Goal: Task Accomplishment & Management: Manage account settings

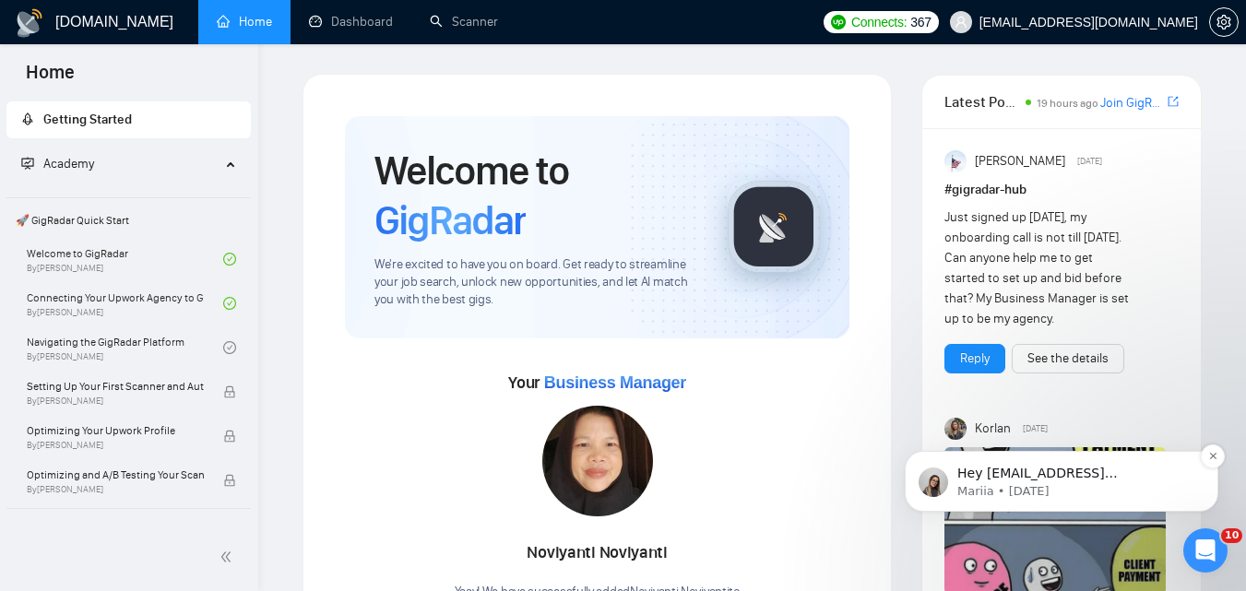
click at [1129, 485] on p "Mariia • [DATE]" at bounding box center [1077, 491] width 238 height 17
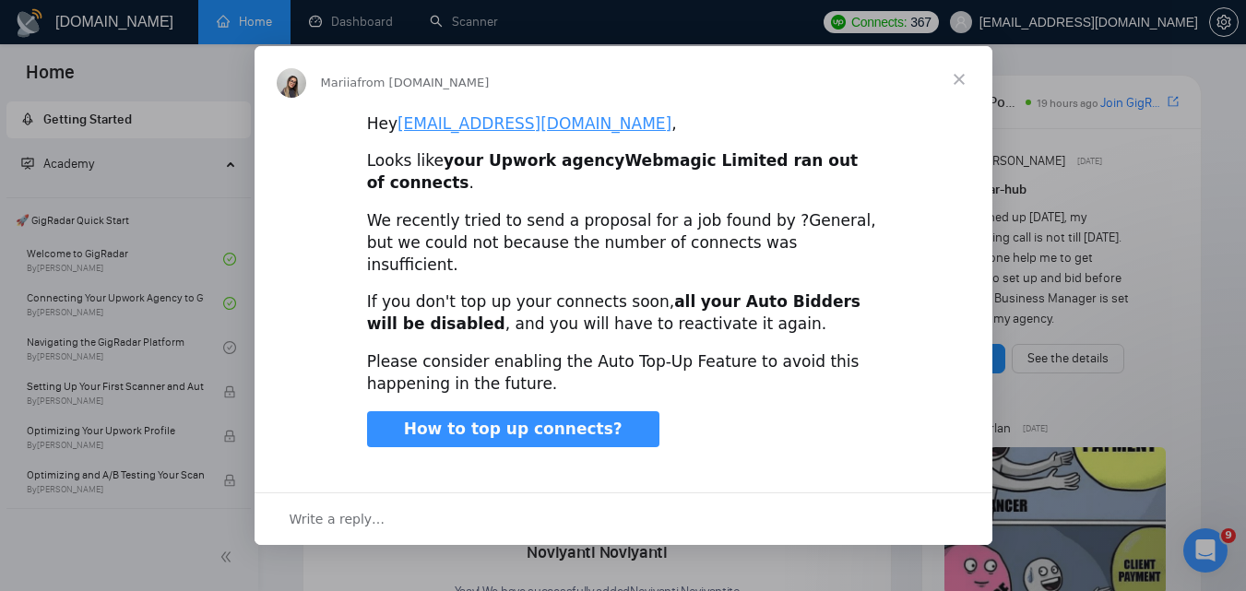
click at [946, 91] on span "Close" at bounding box center [959, 79] width 66 height 66
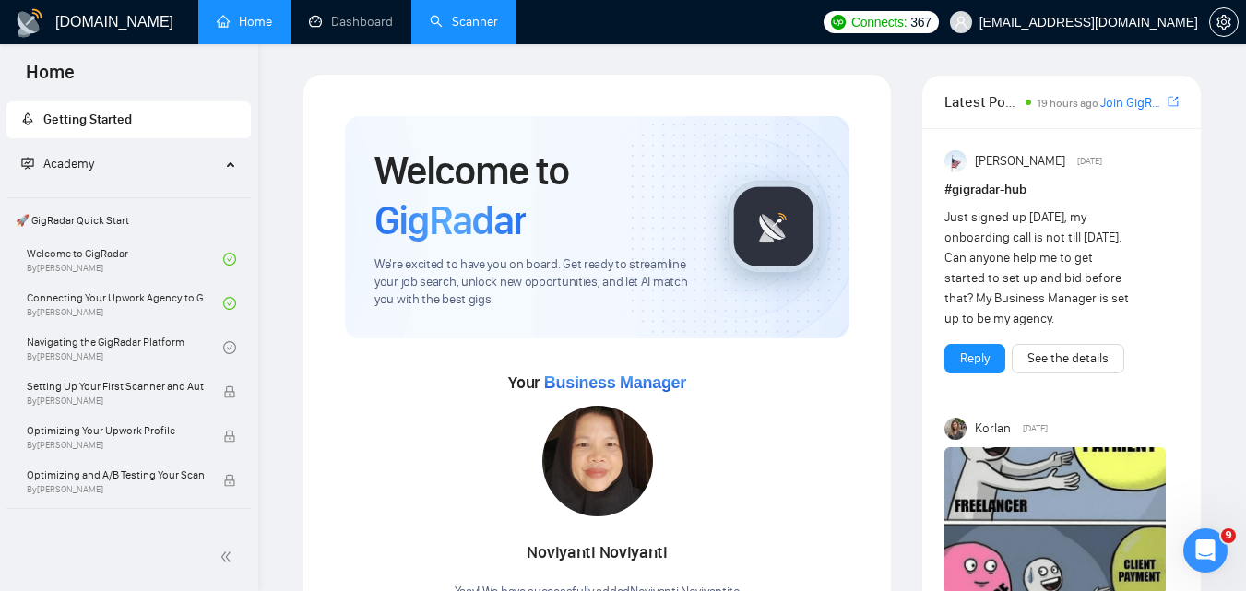
click at [458, 14] on link "Scanner" at bounding box center [464, 22] width 68 height 16
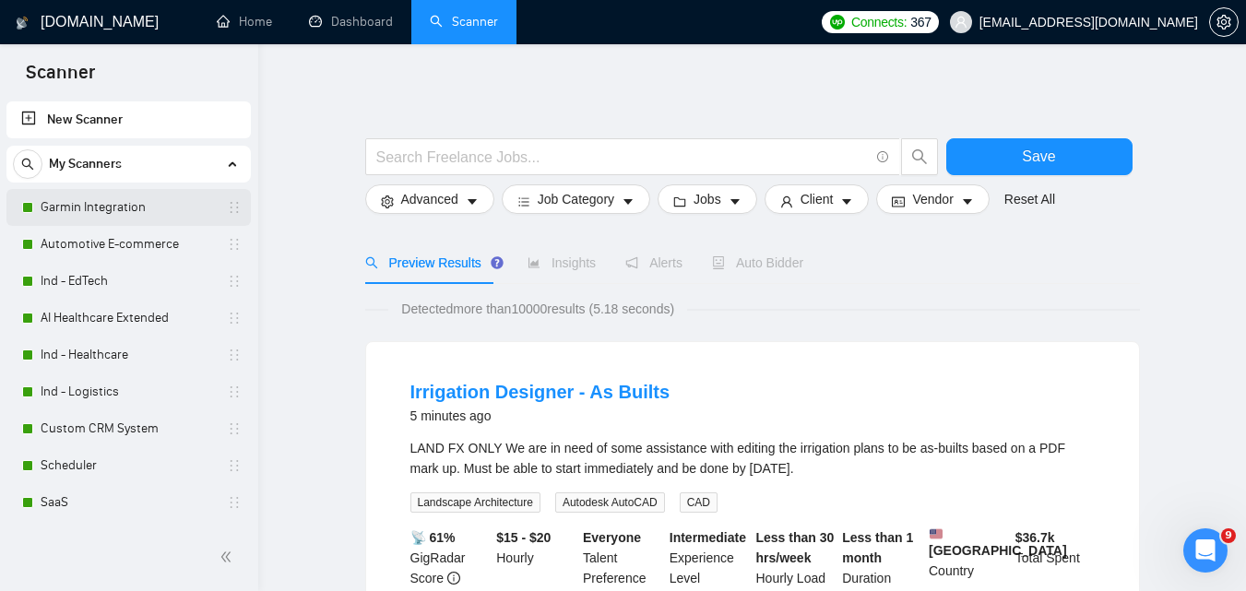
click at [143, 210] on link "Garmin Integration" at bounding box center [128, 207] width 175 height 37
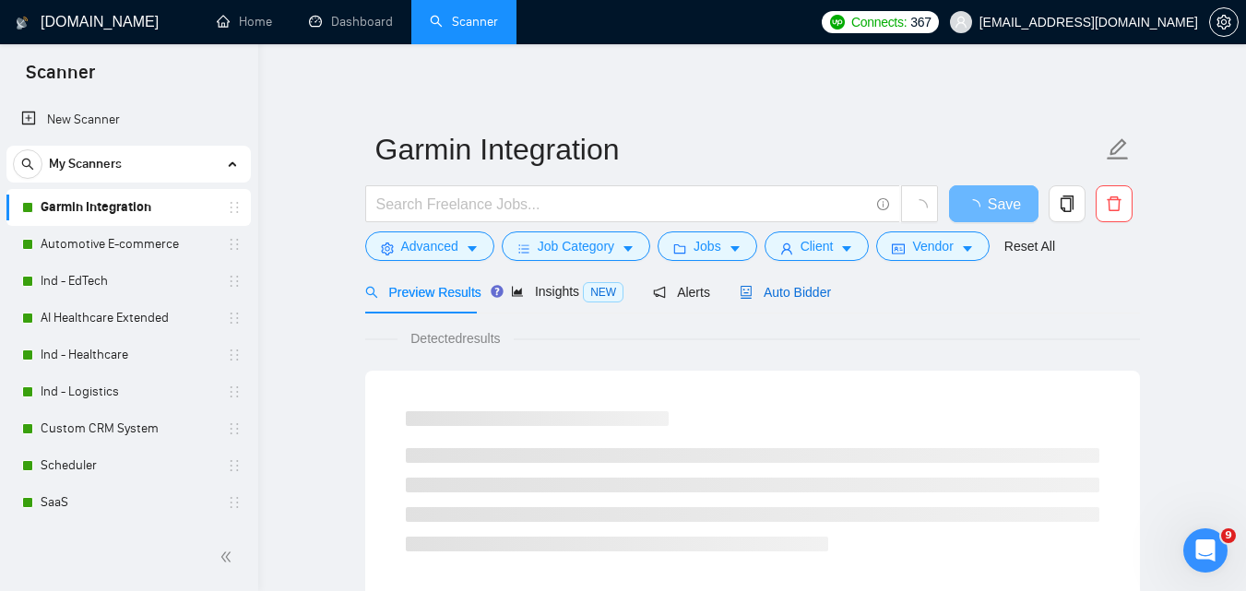
click at [756, 292] on span "Auto Bidder" at bounding box center [785, 292] width 91 height 15
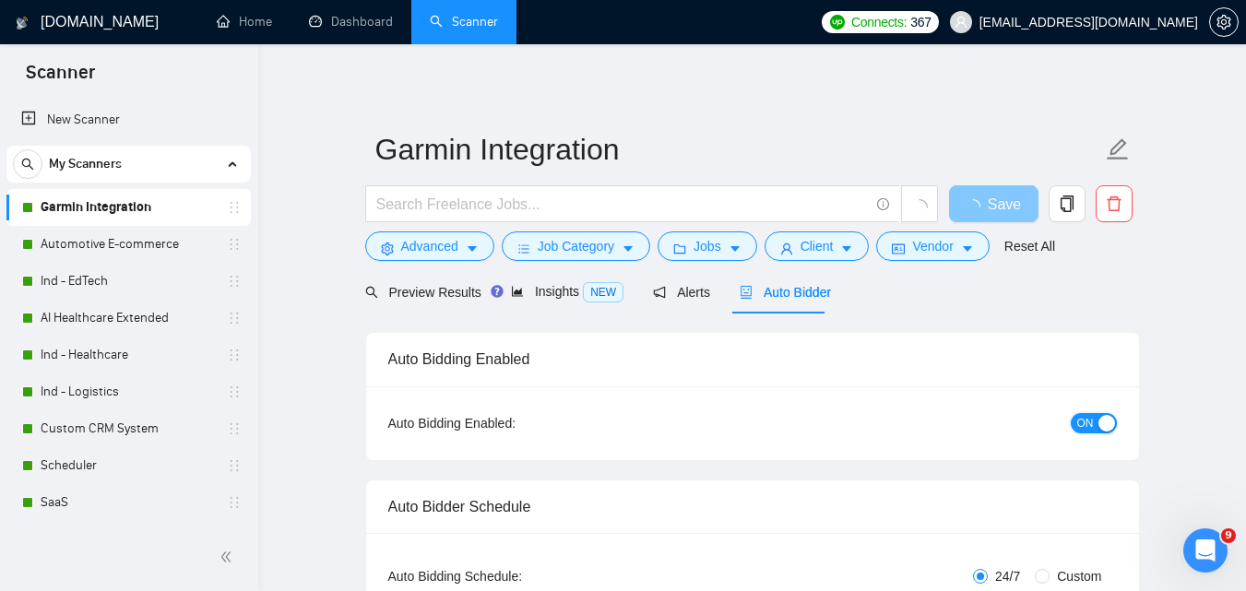
click at [1096, 420] on button "ON" at bounding box center [1094, 423] width 46 height 20
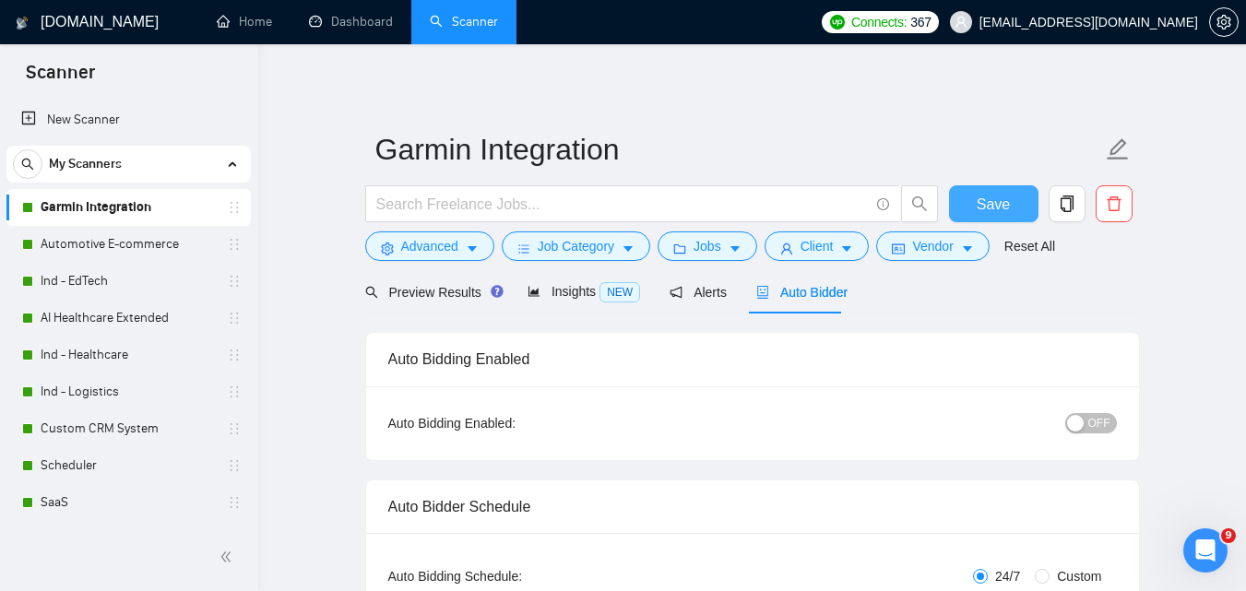
click at [1019, 208] on button "Save" at bounding box center [993, 203] width 89 height 37
click at [85, 249] on link "Automotive E-commerce" at bounding box center [128, 244] width 175 height 37
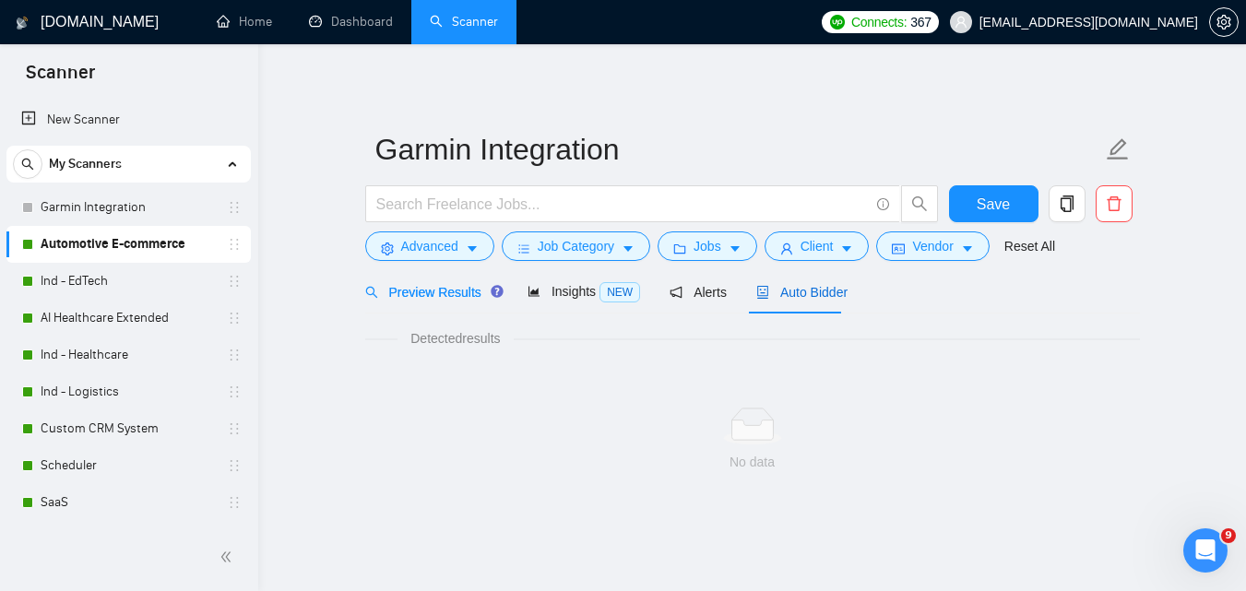
click at [769, 289] on span "Auto Bidder" at bounding box center [801, 292] width 91 height 15
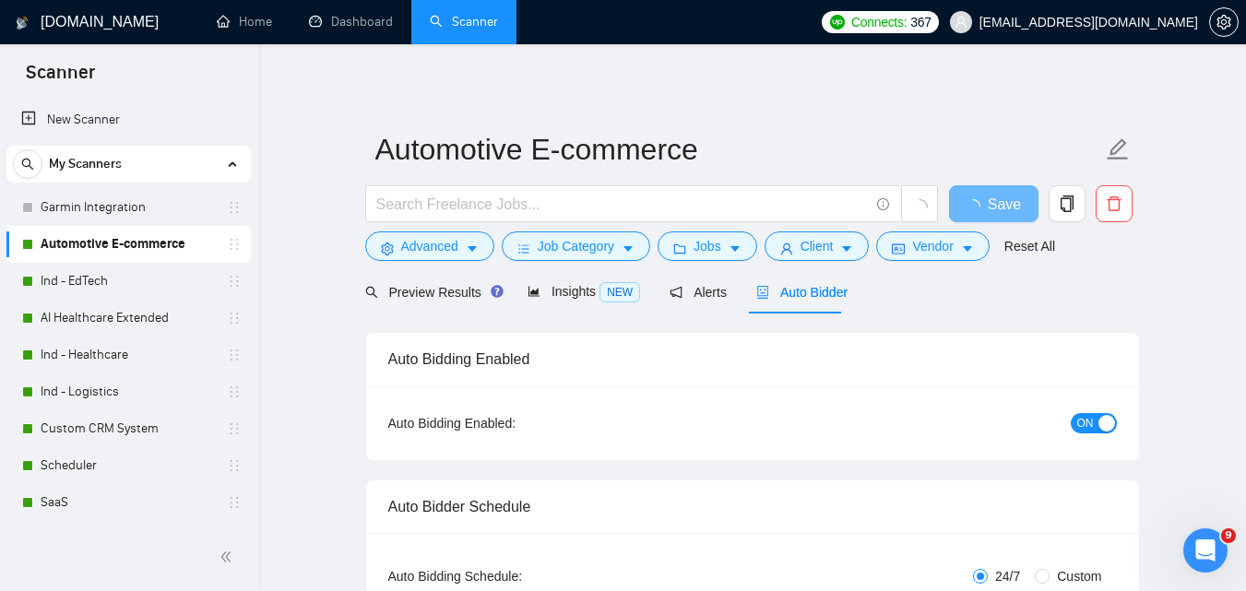
checkbox input "true"
click at [1093, 421] on span "ON" at bounding box center [1085, 423] width 17 height 20
click at [971, 199] on button "Save" at bounding box center [993, 203] width 89 height 37
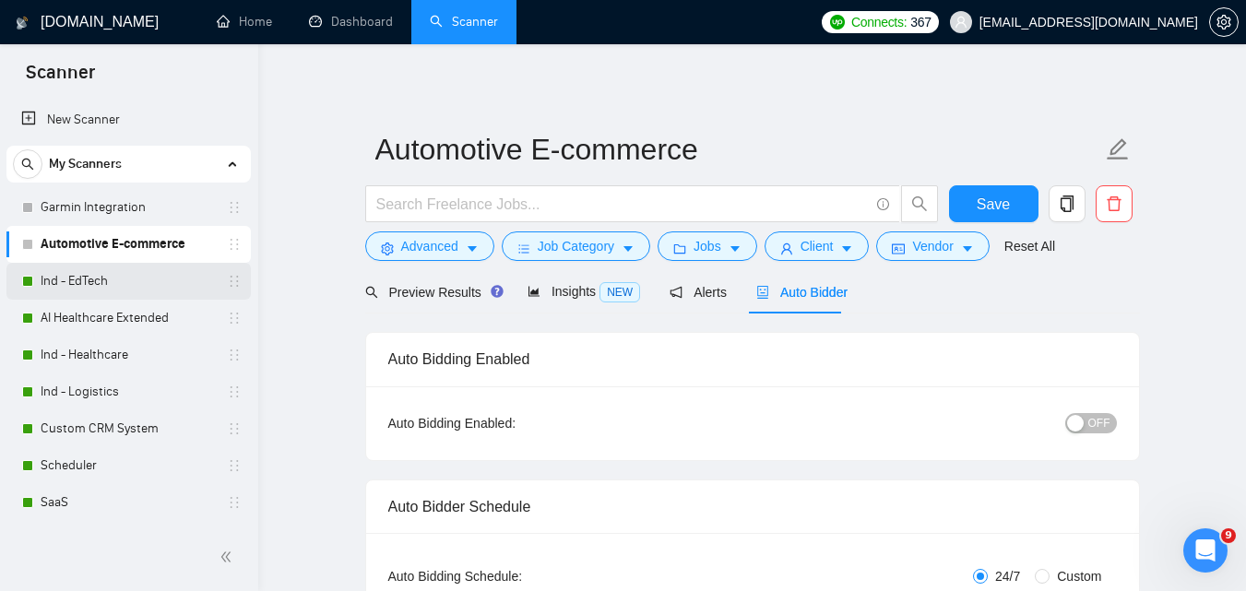
click at [111, 278] on link "Ind - EdTech" at bounding box center [128, 281] width 175 height 37
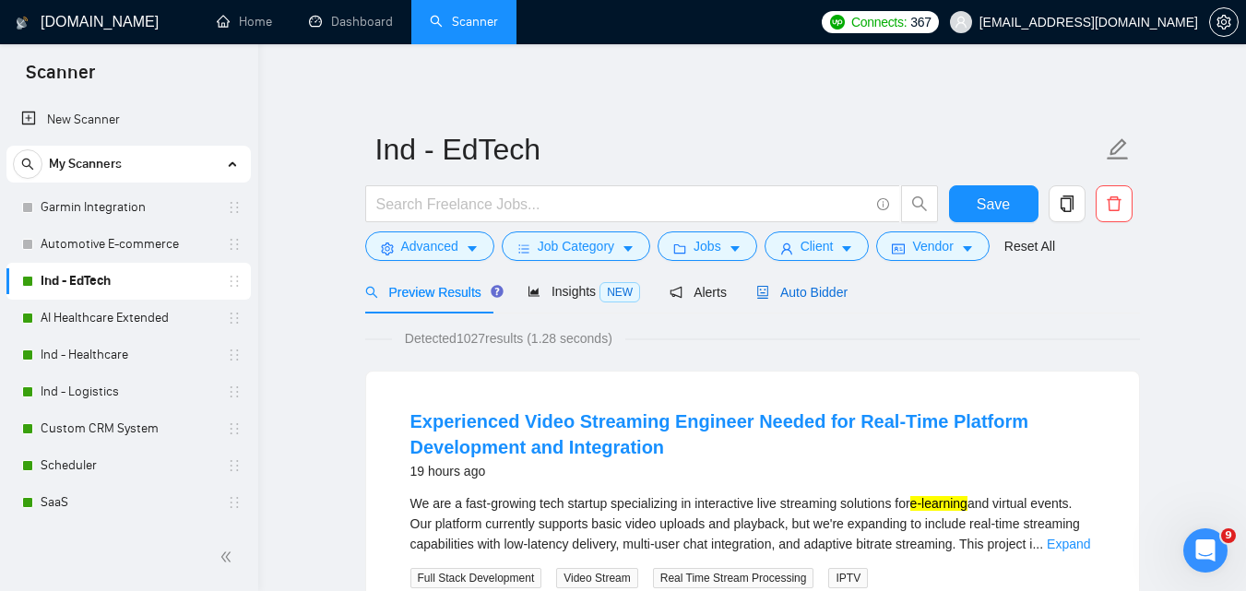
click at [827, 298] on span "Auto Bidder" at bounding box center [801, 292] width 91 height 15
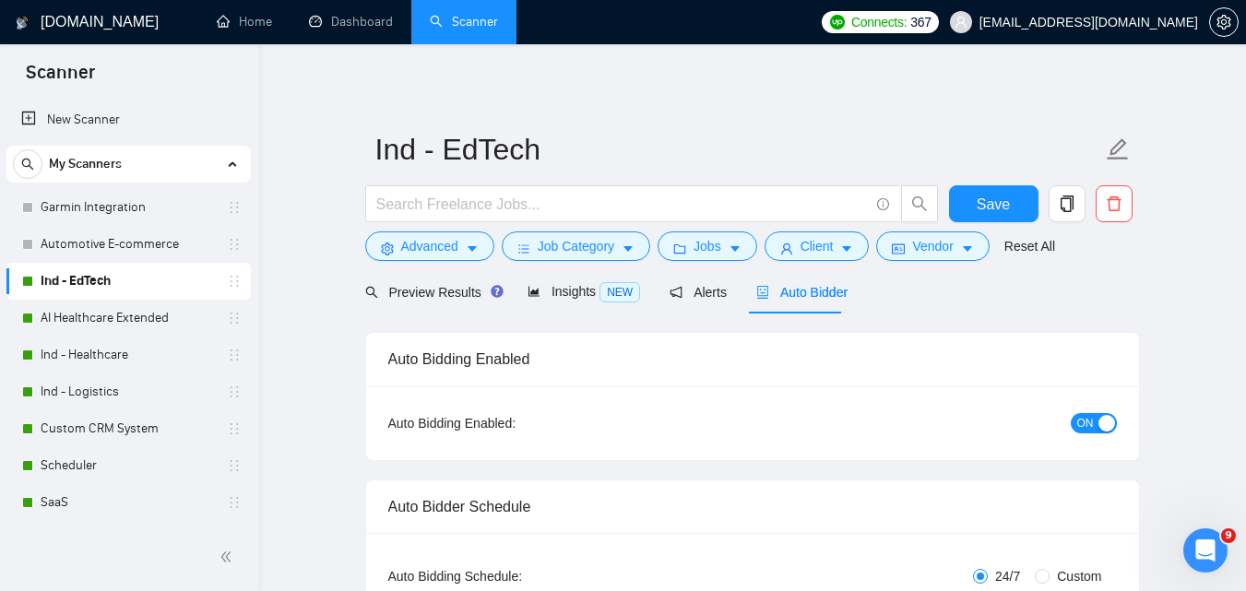
checkbox input "true"
click at [1088, 425] on span "ON" at bounding box center [1085, 423] width 17 height 20
click at [1013, 209] on button "Save" at bounding box center [993, 203] width 89 height 37
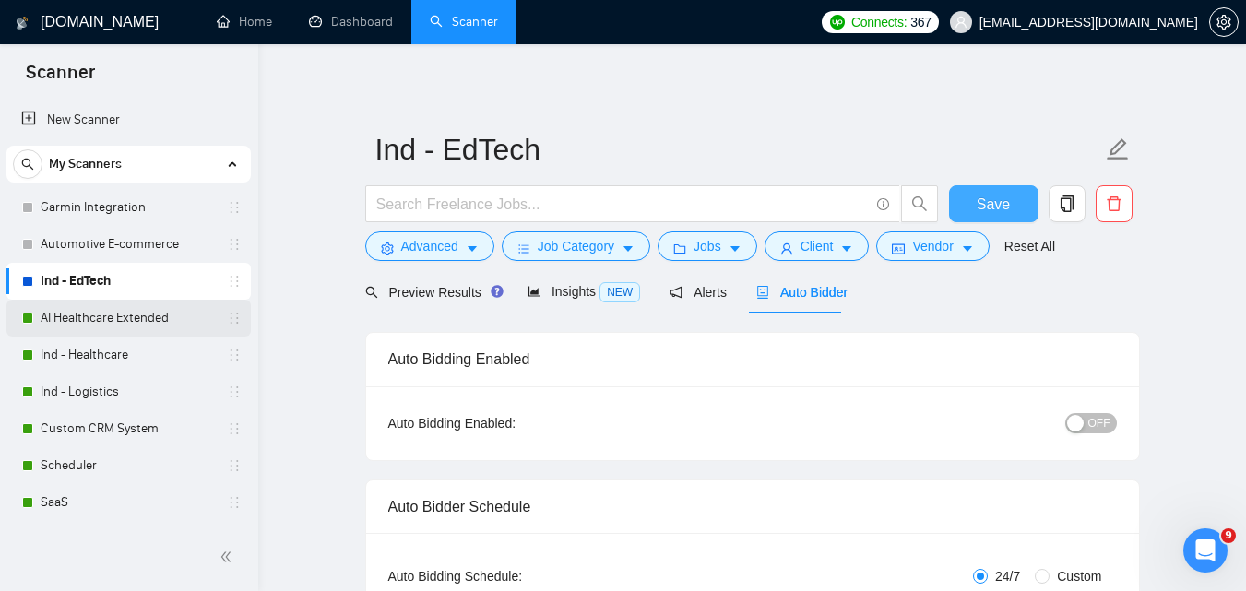
checkbox input "true"
click at [153, 314] on link "AI Healthcare Extended" at bounding box center [128, 318] width 175 height 37
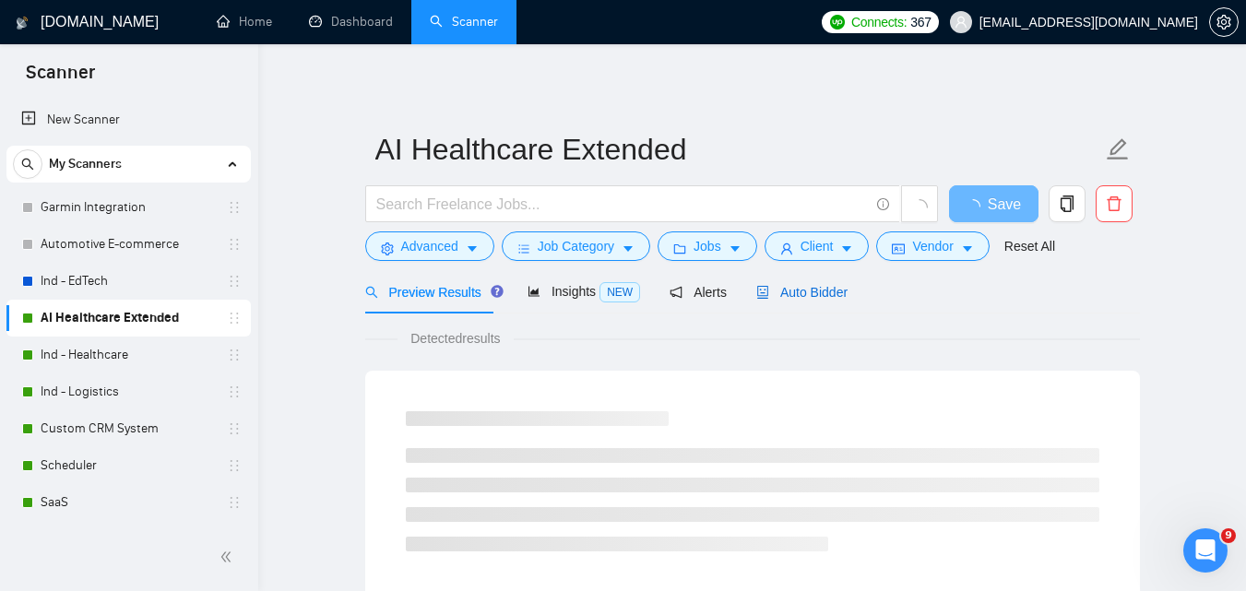
click at [811, 299] on span "Auto Bidder" at bounding box center [801, 292] width 91 height 15
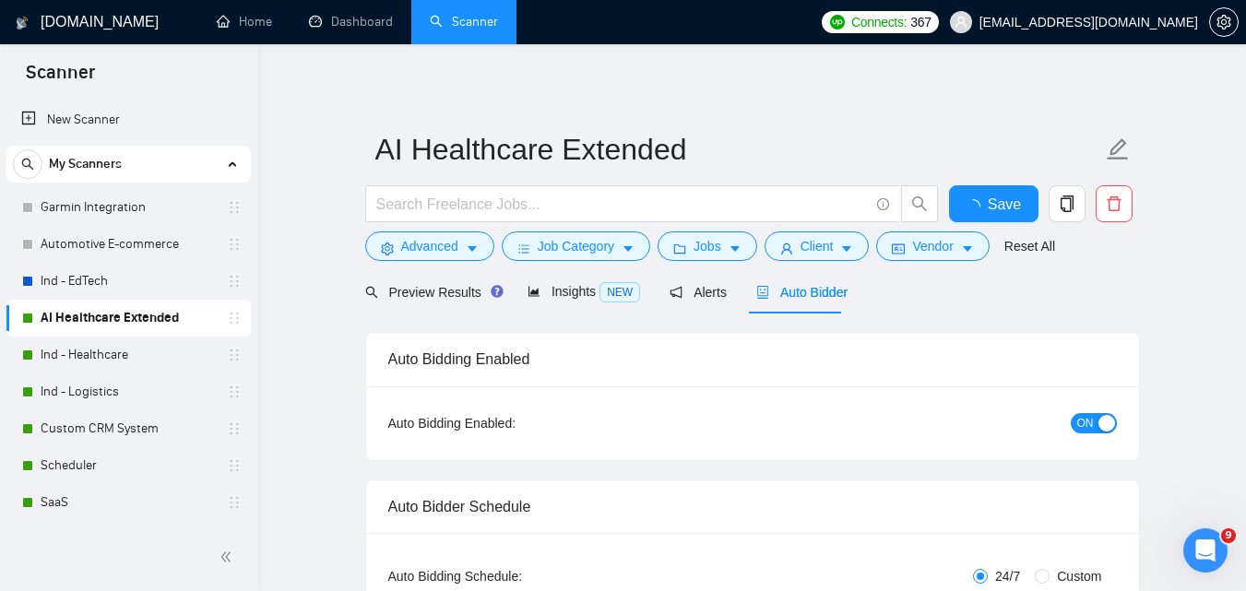
click at [1092, 428] on span "ON" at bounding box center [1085, 423] width 17 height 20
click at [987, 199] on span "Save" at bounding box center [993, 204] width 33 height 23
click at [133, 355] on link "Ind - Healthcare" at bounding box center [128, 355] width 175 height 37
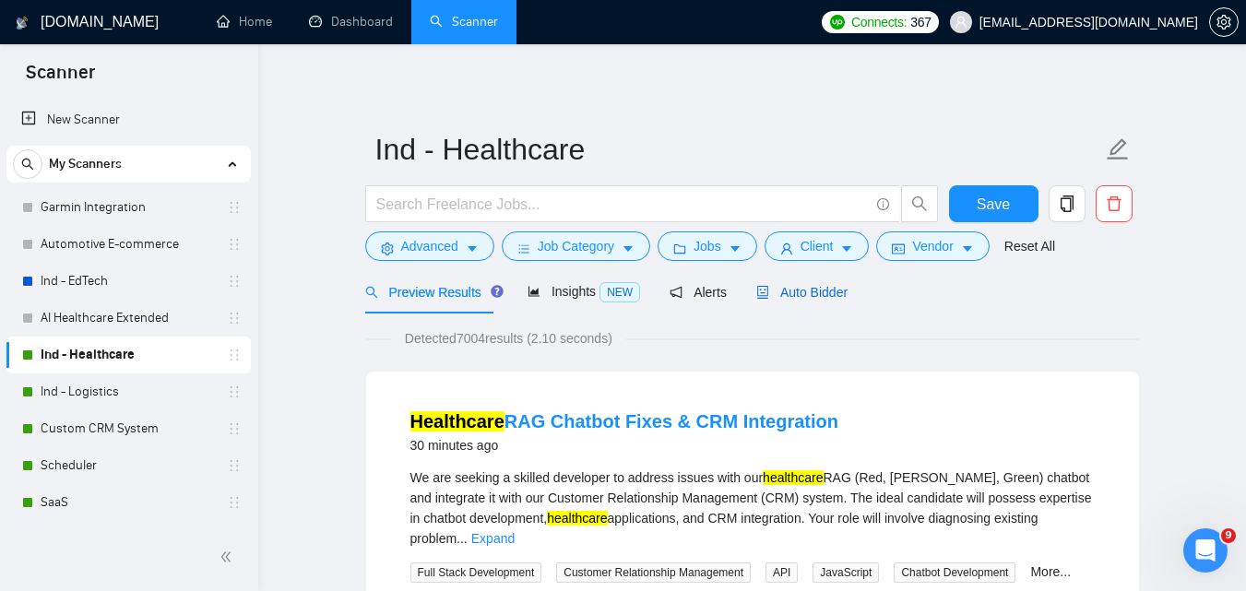
click at [764, 285] on span "Auto Bidder" at bounding box center [801, 292] width 91 height 15
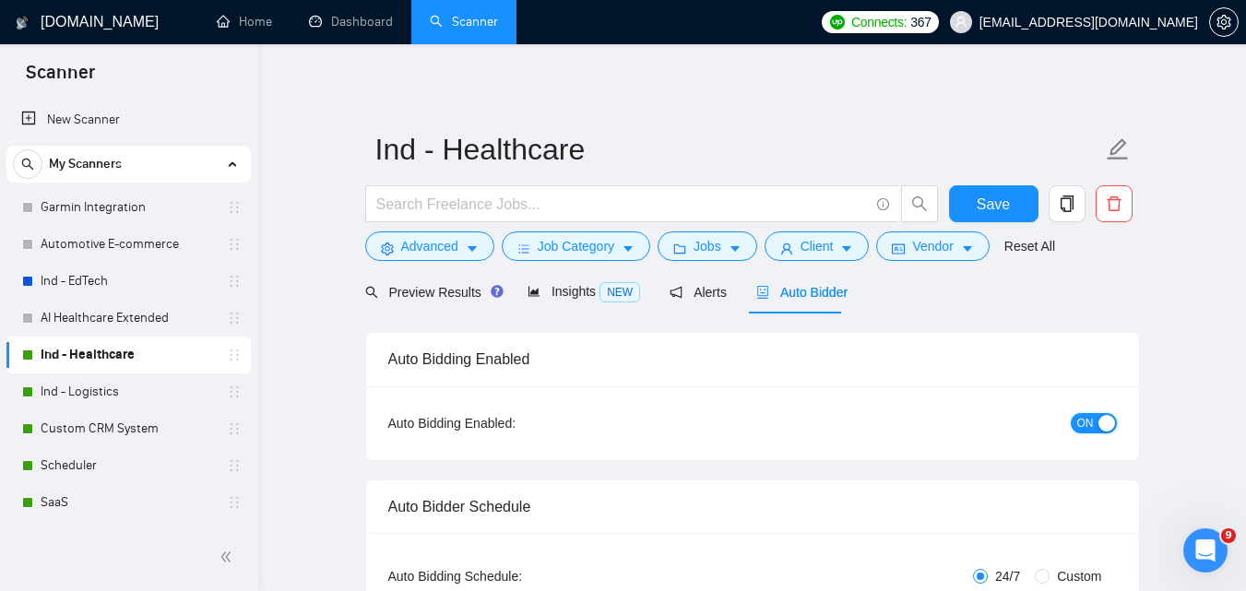
click at [1100, 431] on div "button" at bounding box center [1107, 423] width 17 height 17
checkbox input "true"
click at [1009, 194] on button "Save" at bounding box center [993, 203] width 89 height 37
click at [147, 397] on link "Ind - Logistics" at bounding box center [128, 392] width 175 height 37
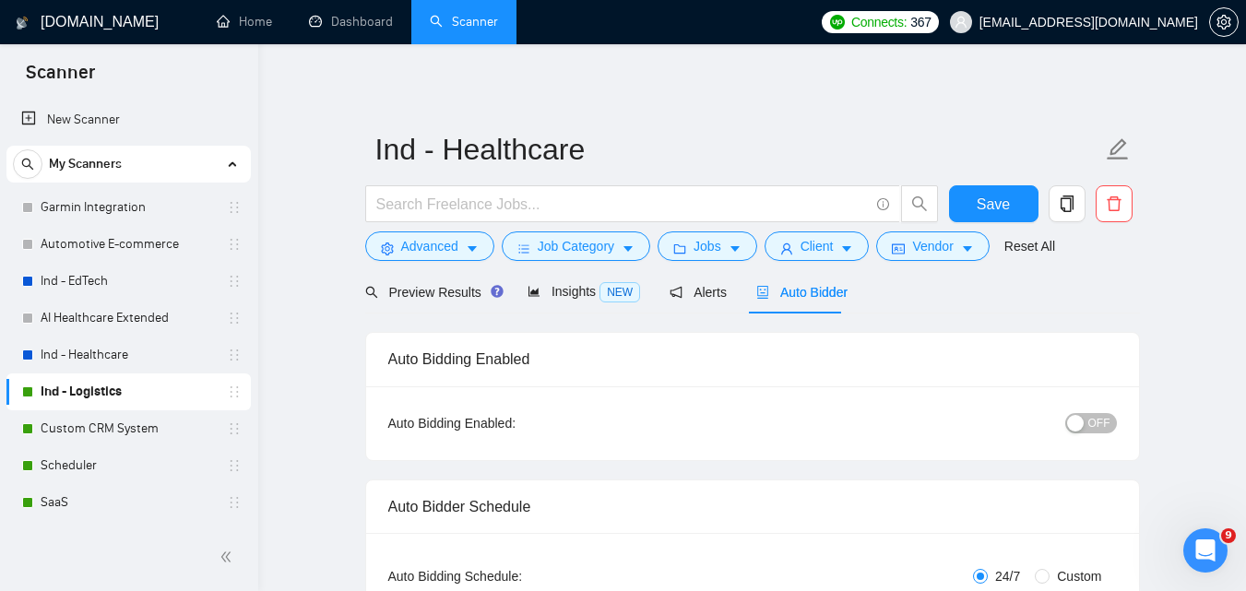
click at [811, 285] on span "Auto Bidder" at bounding box center [801, 292] width 91 height 15
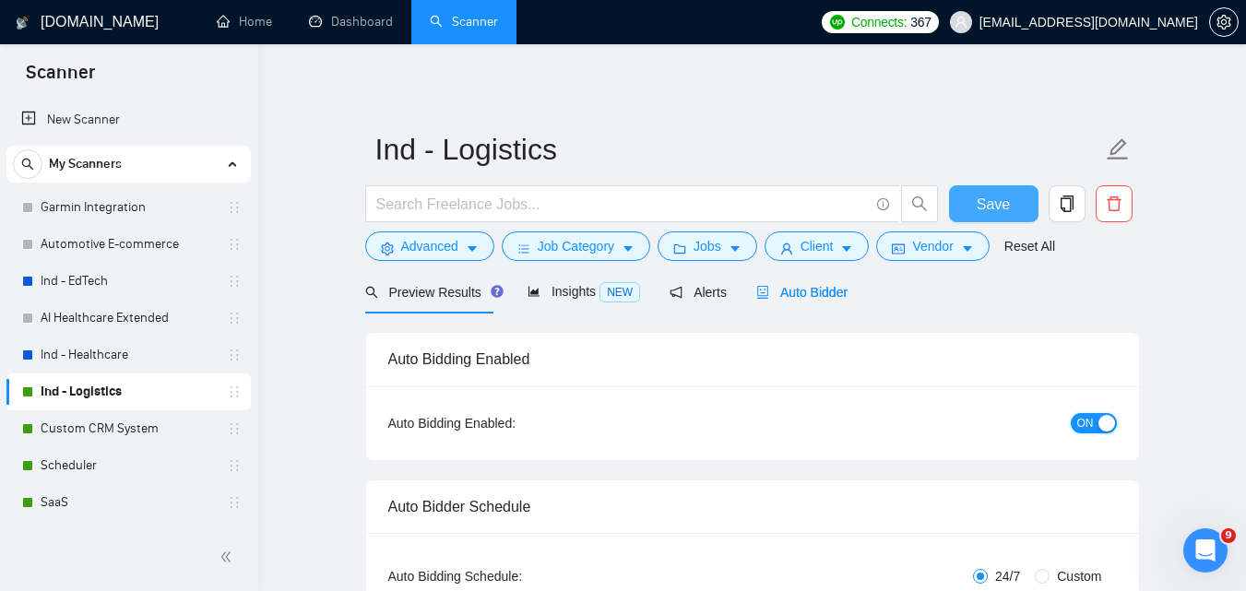
click at [1089, 421] on span "ON" at bounding box center [1085, 423] width 17 height 20
click at [990, 197] on span "Save" at bounding box center [993, 204] width 33 height 23
checkbox input "true"
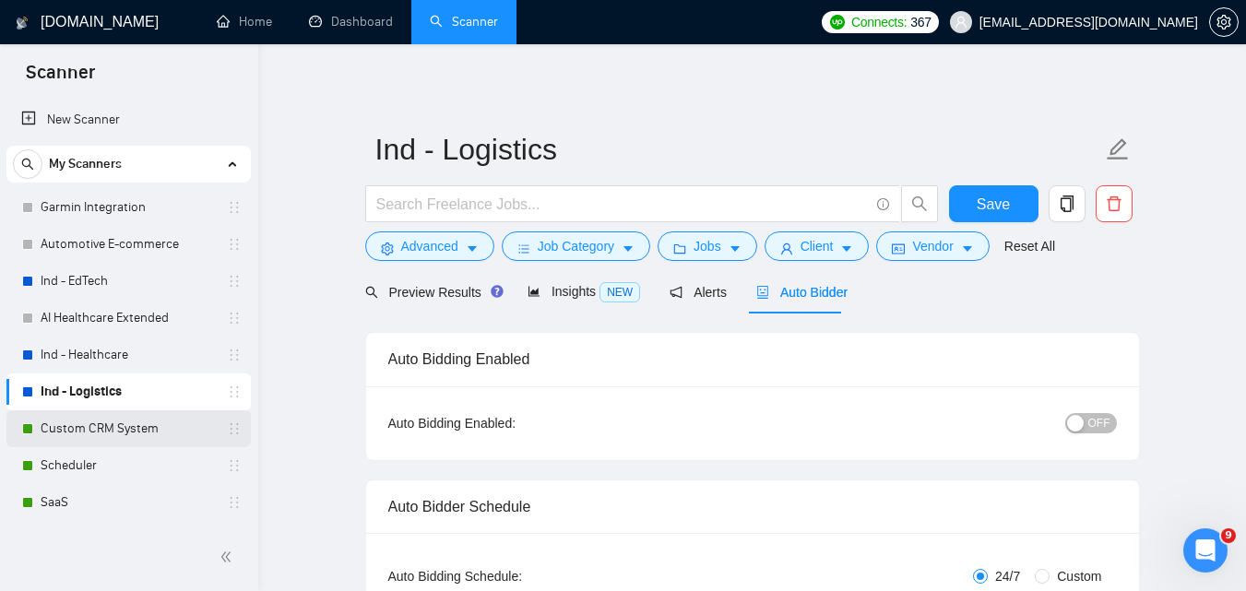
click at [118, 414] on link "Custom CRM System" at bounding box center [128, 428] width 175 height 37
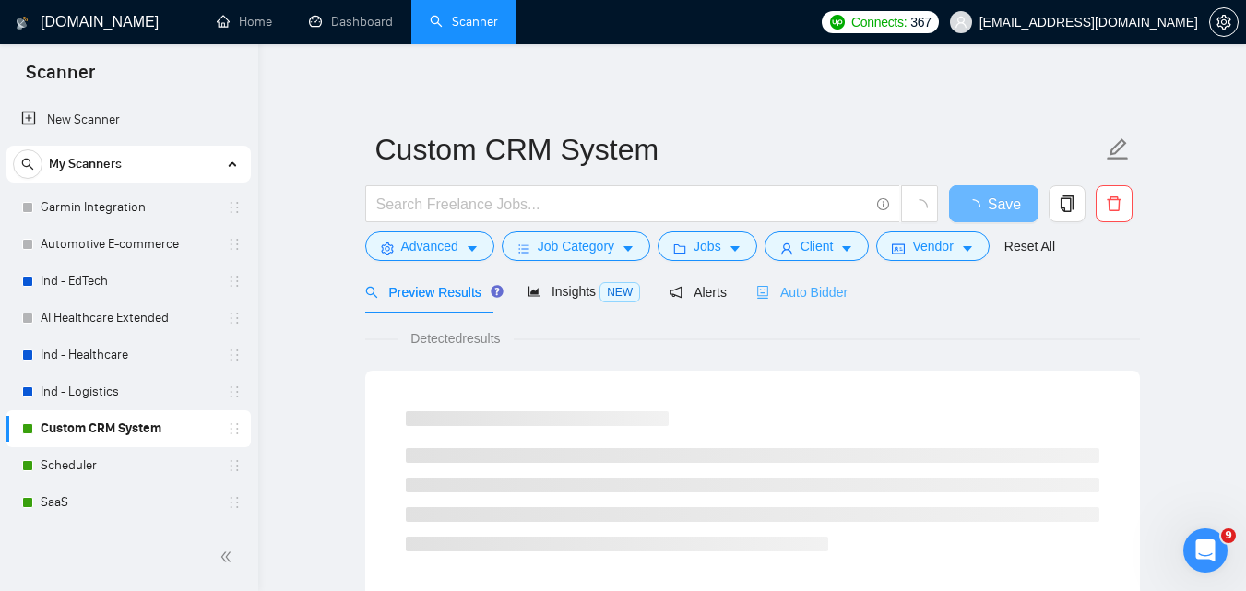
click at [795, 276] on div "Auto Bidder" at bounding box center [801, 291] width 91 height 43
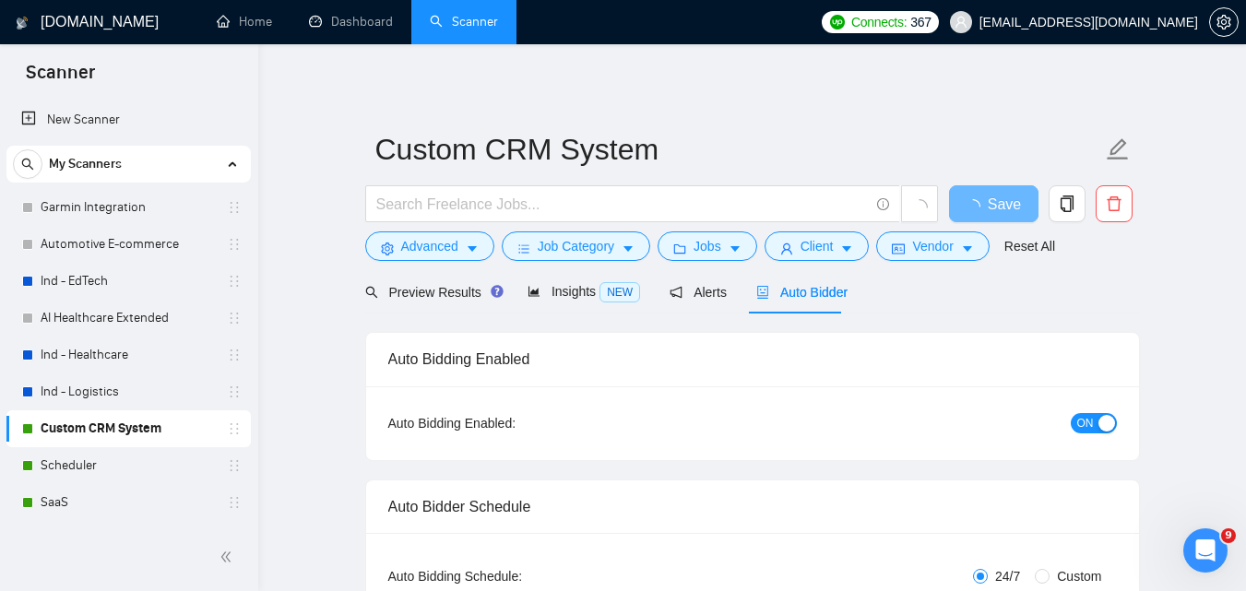
checkbox input "true"
click at [1109, 415] on div "button" at bounding box center [1107, 423] width 17 height 17
click at [978, 198] on span "Save" at bounding box center [993, 204] width 33 height 23
checkbox input "true"
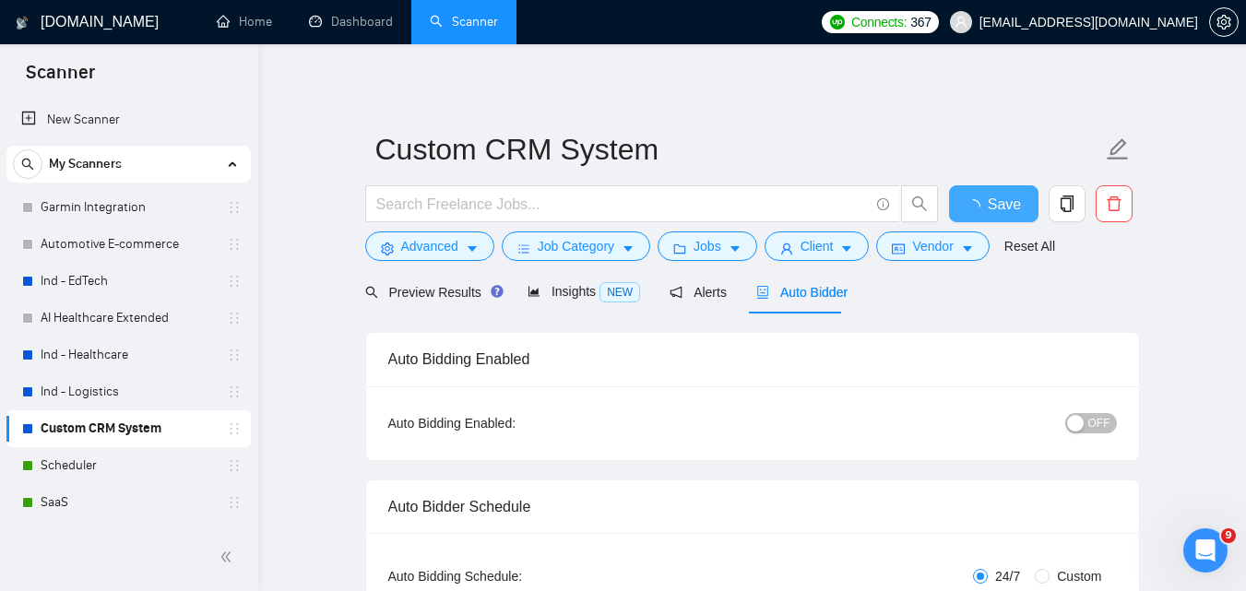
checkbox input "true"
click at [89, 465] on link "Scheduler" at bounding box center [128, 465] width 175 height 37
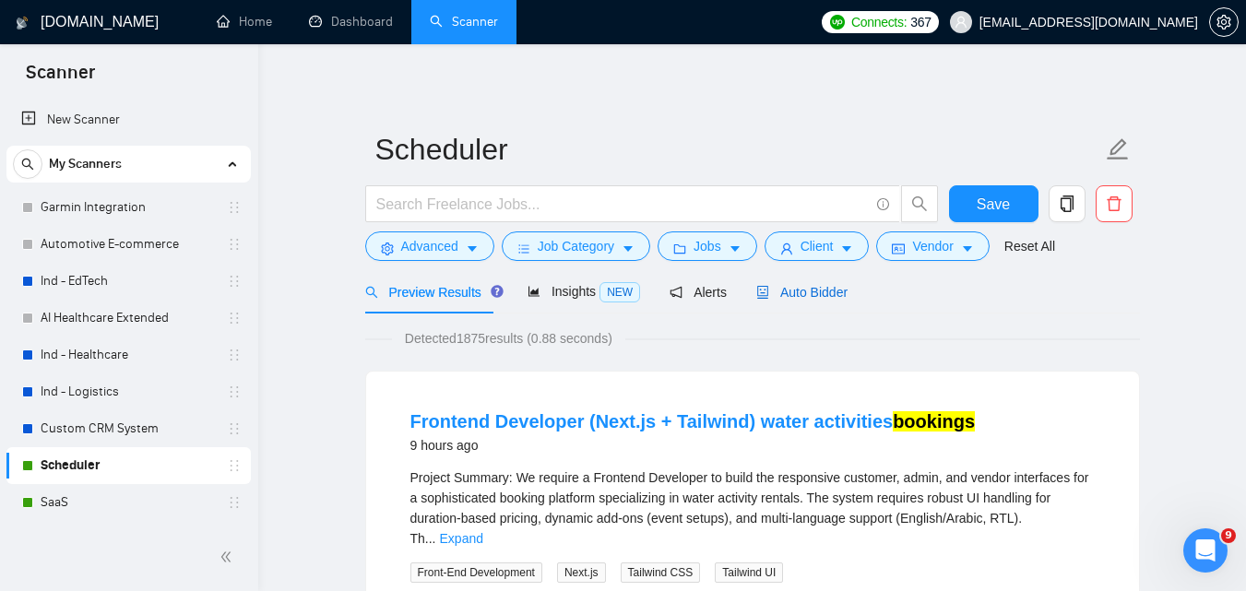
click at [760, 294] on icon "robot" at bounding box center [762, 292] width 11 height 13
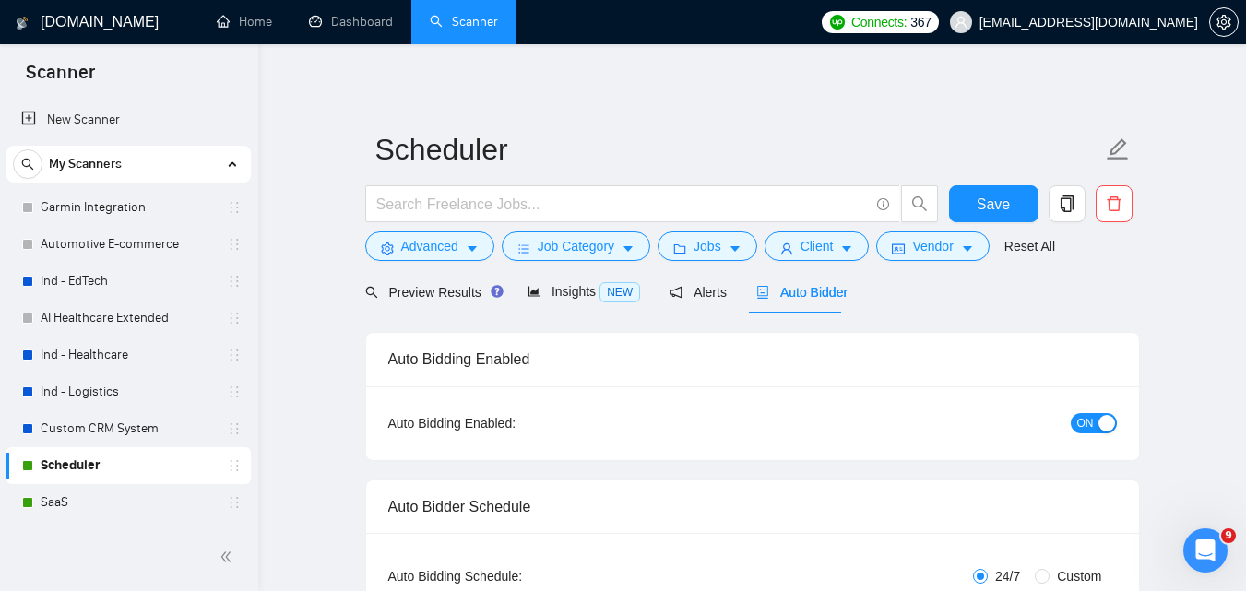
click at [1091, 422] on span "ON" at bounding box center [1085, 423] width 17 height 20
click at [999, 206] on span "Save" at bounding box center [993, 204] width 33 height 23
click at [107, 516] on link "SaaS" at bounding box center [128, 502] width 175 height 37
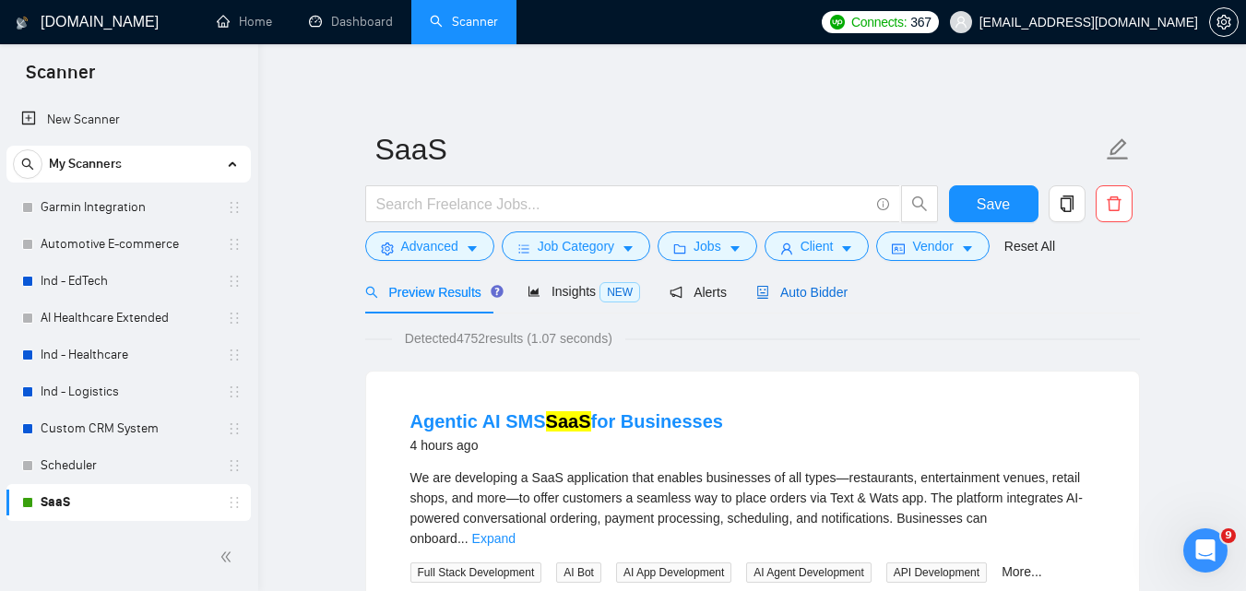
click at [827, 289] on span "Auto Bidder" at bounding box center [801, 292] width 91 height 15
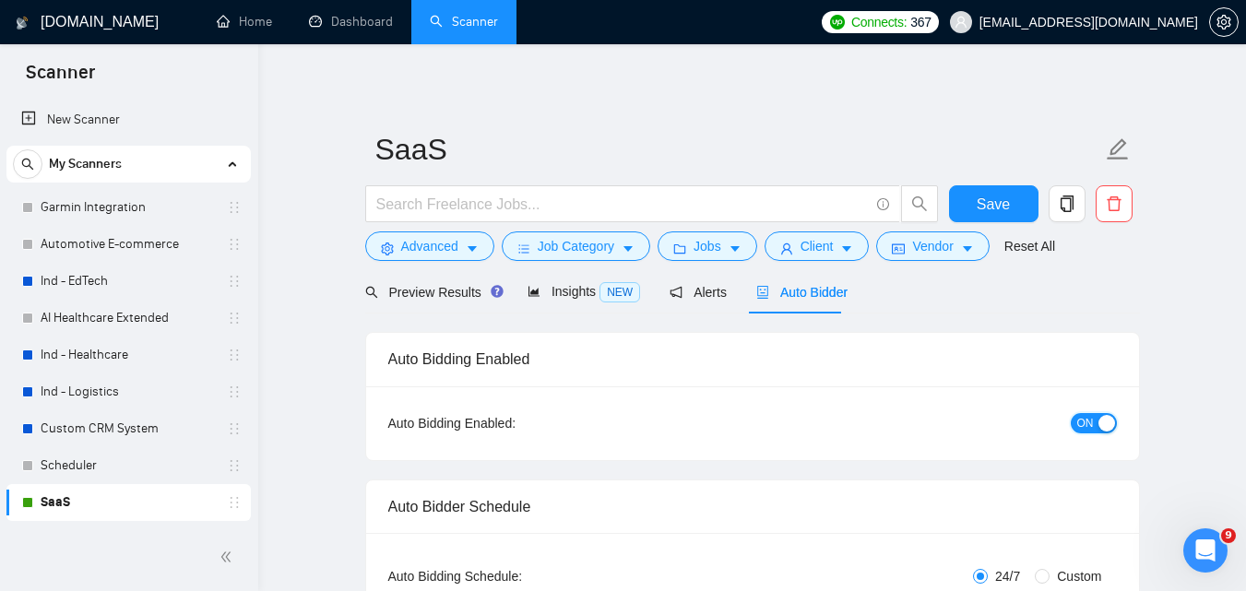
click at [1087, 417] on span "ON" at bounding box center [1085, 423] width 17 height 20
click at [1000, 195] on span "Save" at bounding box center [993, 204] width 33 height 23
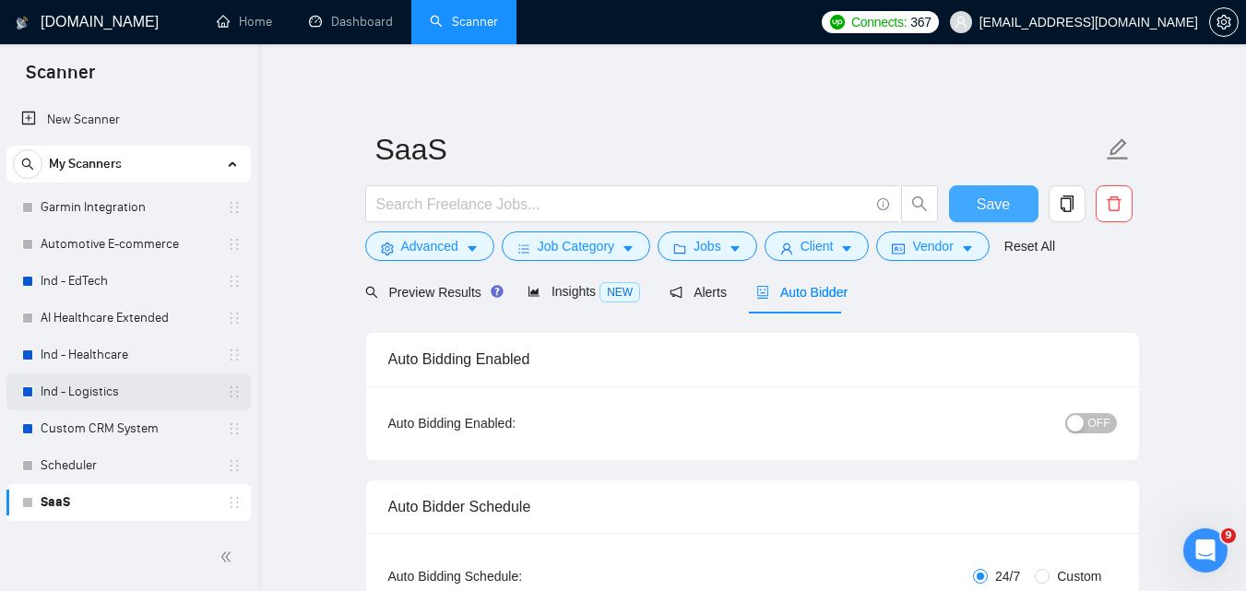
scroll to position [92, 0]
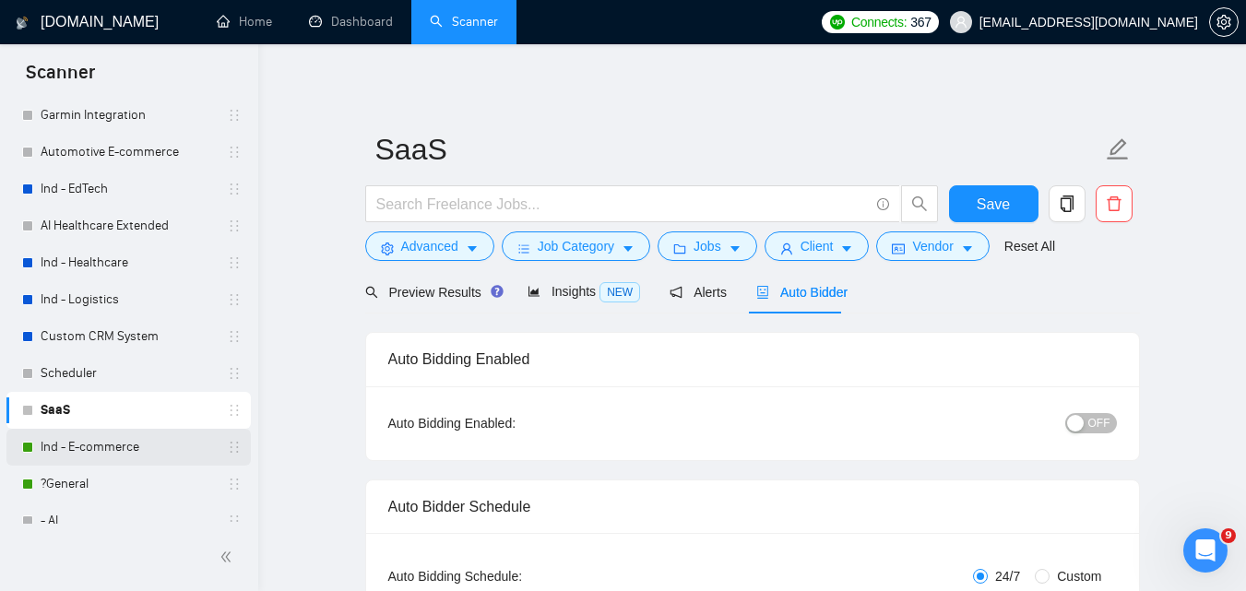
click at [107, 452] on link "Ind - E-commerce" at bounding box center [128, 447] width 175 height 37
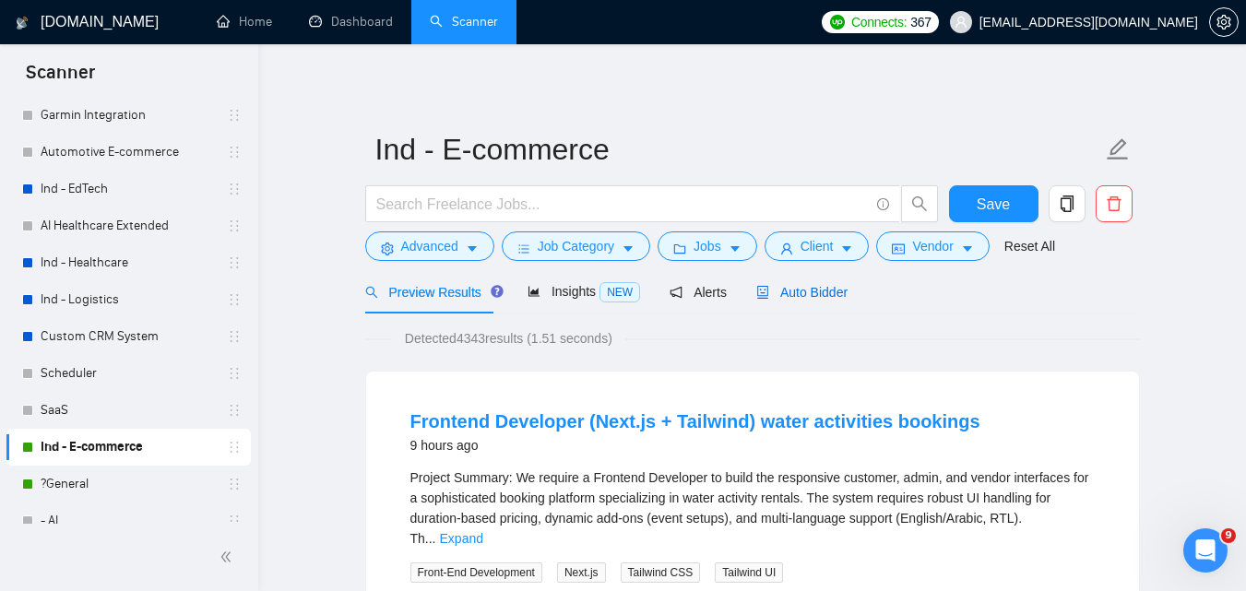
click at [762, 289] on span "Auto Bidder" at bounding box center [801, 292] width 91 height 15
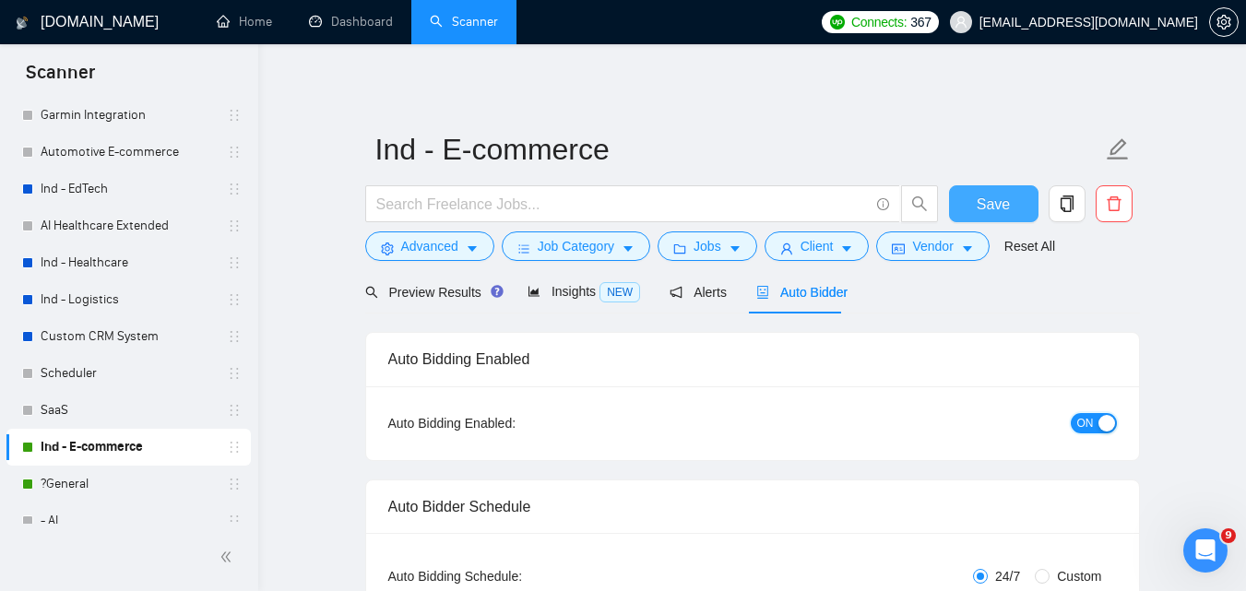
click at [1080, 418] on span "ON" at bounding box center [1085, 423] width 17 height 20
checkbox input "true"
click at [999, 203] on span "Save" at bounding box center [993, 204] width 33 height 23
checkbox input "true"
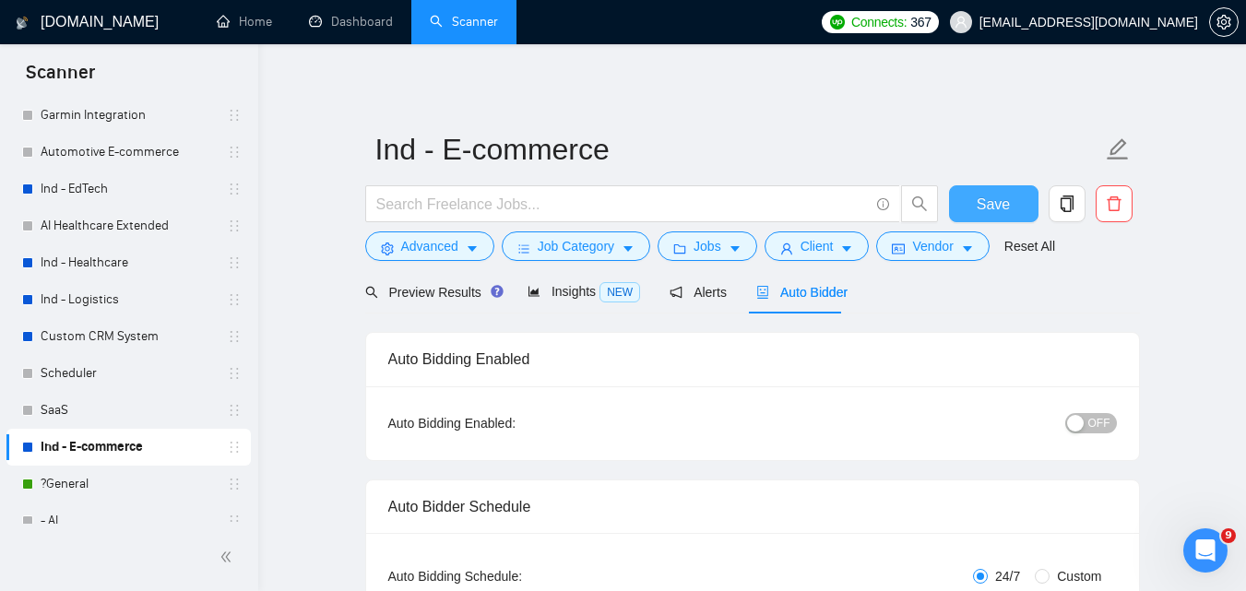
checkbox input "true"
click at [82, 470] on link "?General" at bounding box center [128, 484] width 175 height 37
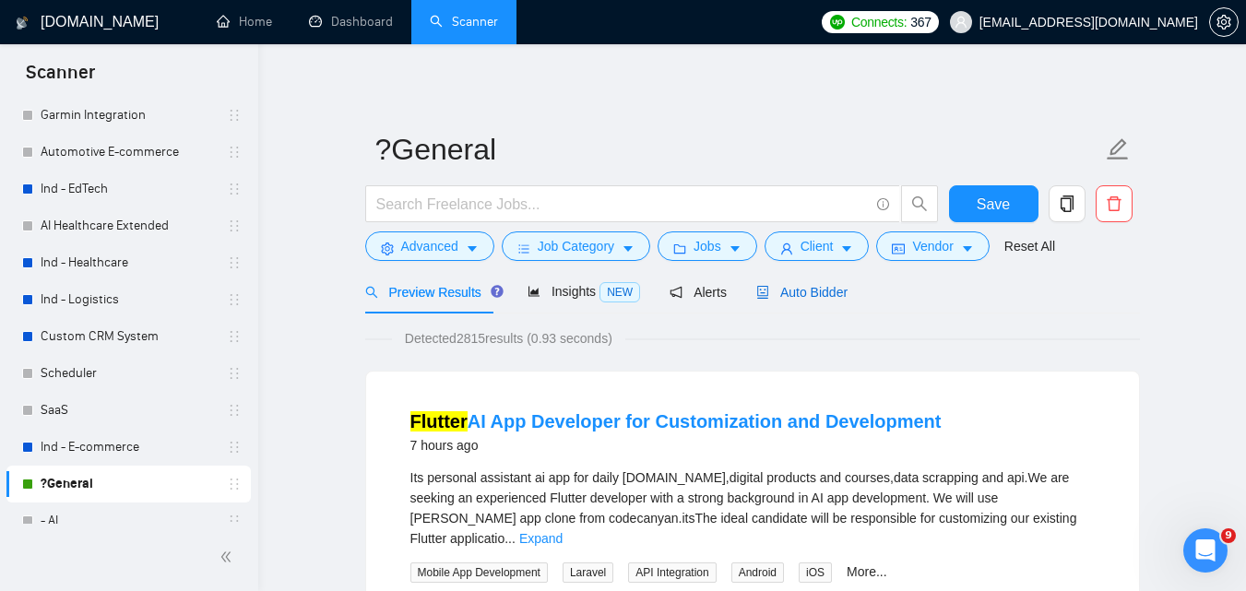
click at [784, 286] on span "Auto Bidder" at bounding box center [801, 292] width 91 height 15
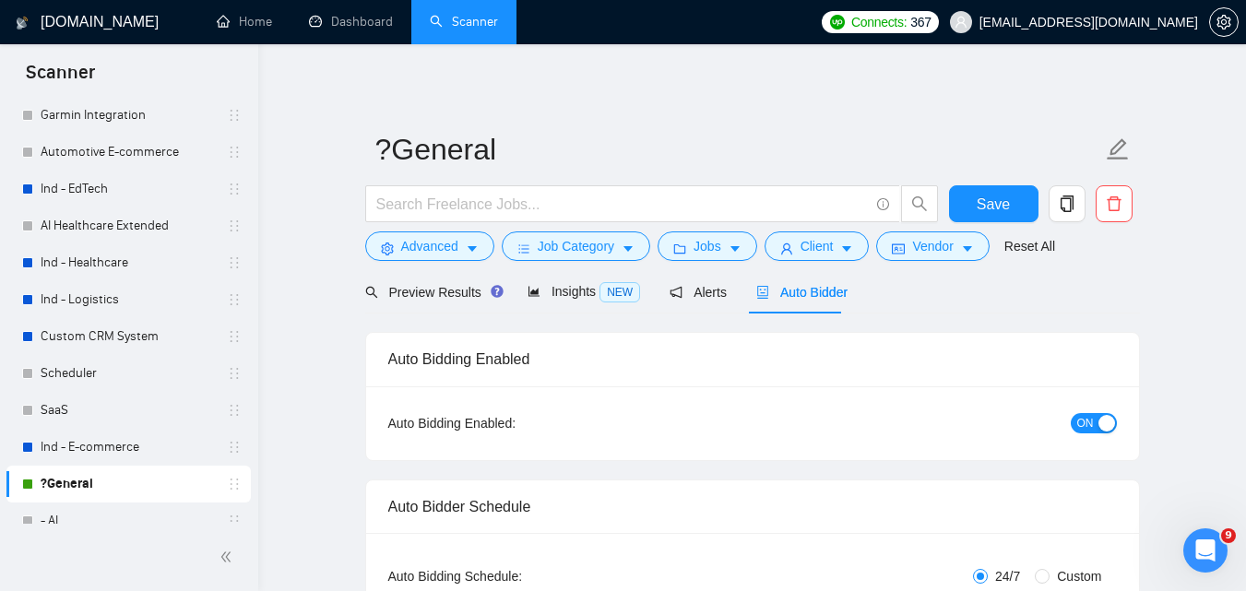
checkbox input "true"
click at [1115, 412] on div "ON" at bounding box center [995, 422] width 243 height 21
click at [1104, 422] on div "button" at bounding box center [1107, 423] width 17 height 17
click at [982, 208] on span "Save" at bounding box center [993, 204] width 33 height 23
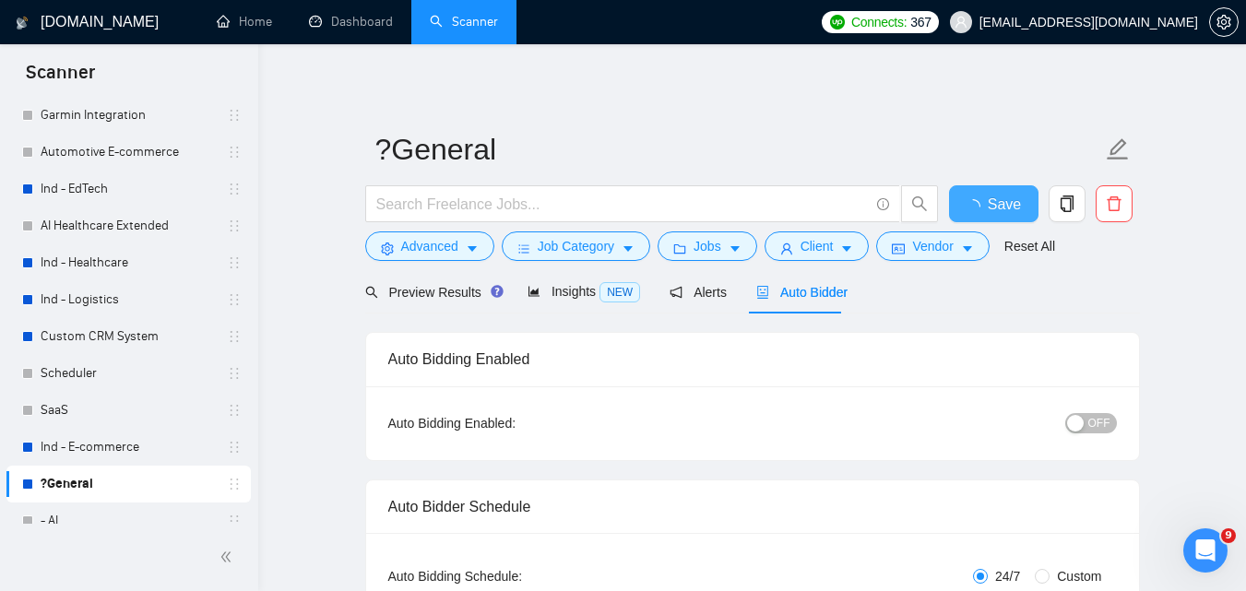
checkbox input "true"
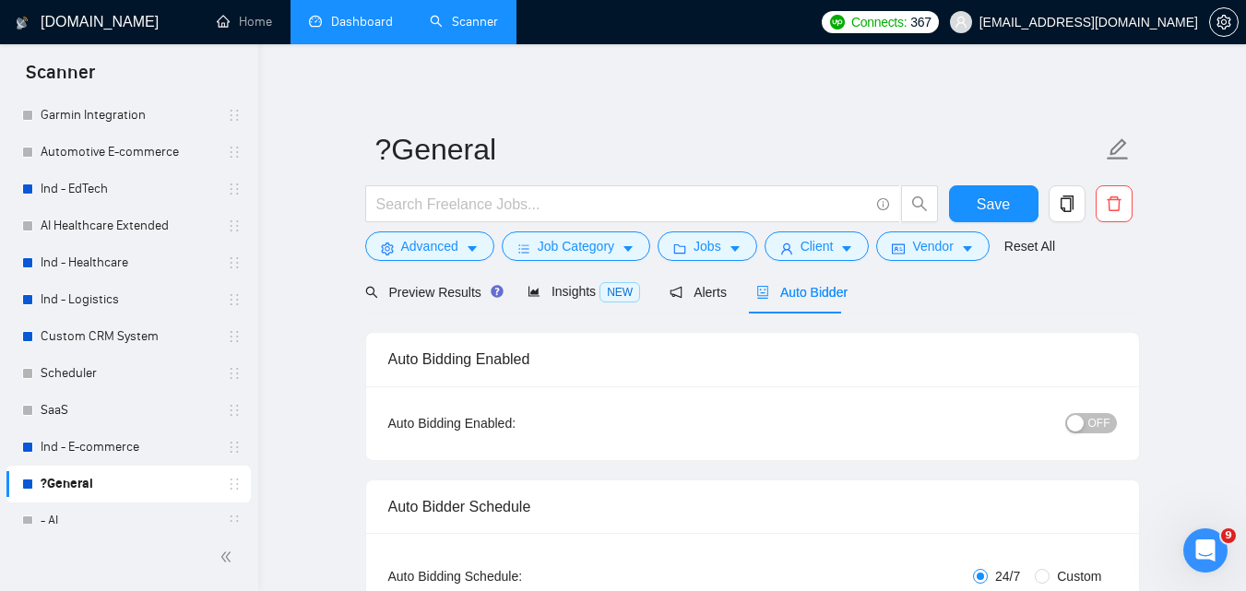
click at [338, 30] on link "Dashboard" at bounding box center [351, 22] width 84 height 16
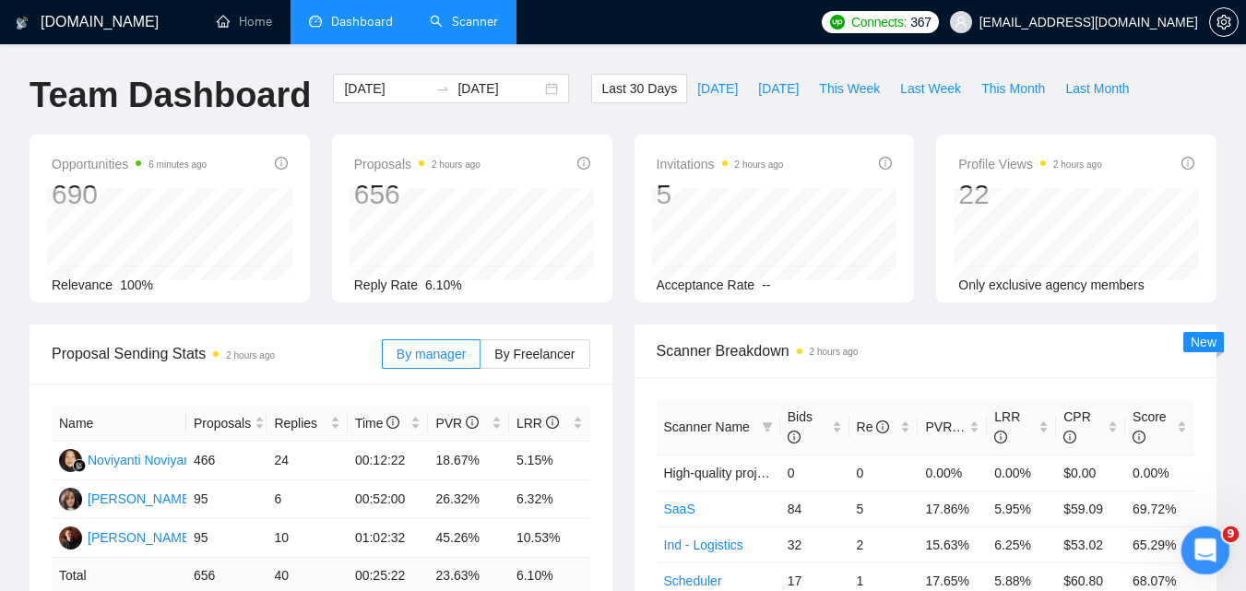
click at [1207, 558] on icon "Open Intercom Messenger" at bounding box center [1203, 548] width 30 height 30
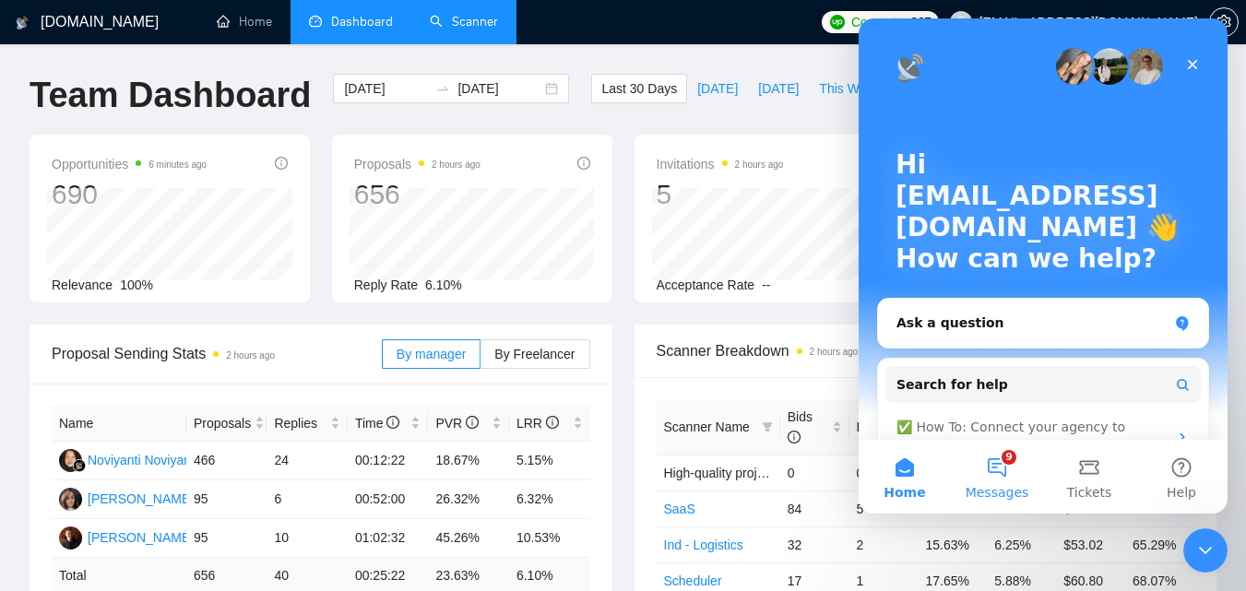
click at [981, 471] on button "9 Messages" at bounding box center [997, 477] width 92 height 74
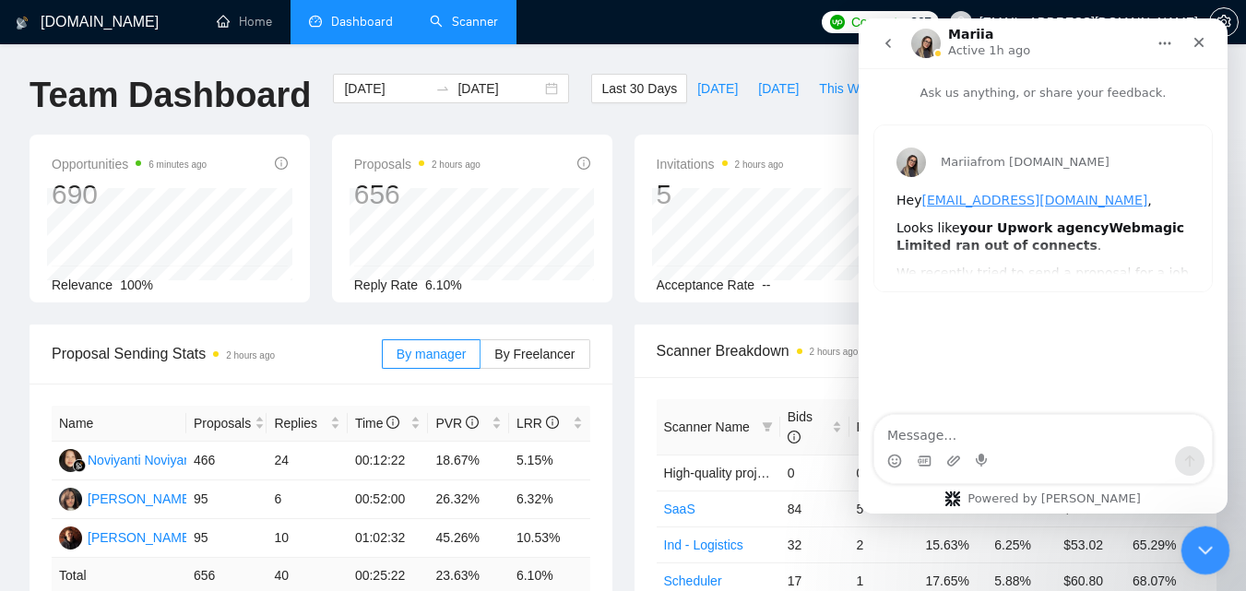
click at [1192, 540] on icon "Close Intercom Messenger" at bounding box center [1203, 548] width 22 height 22
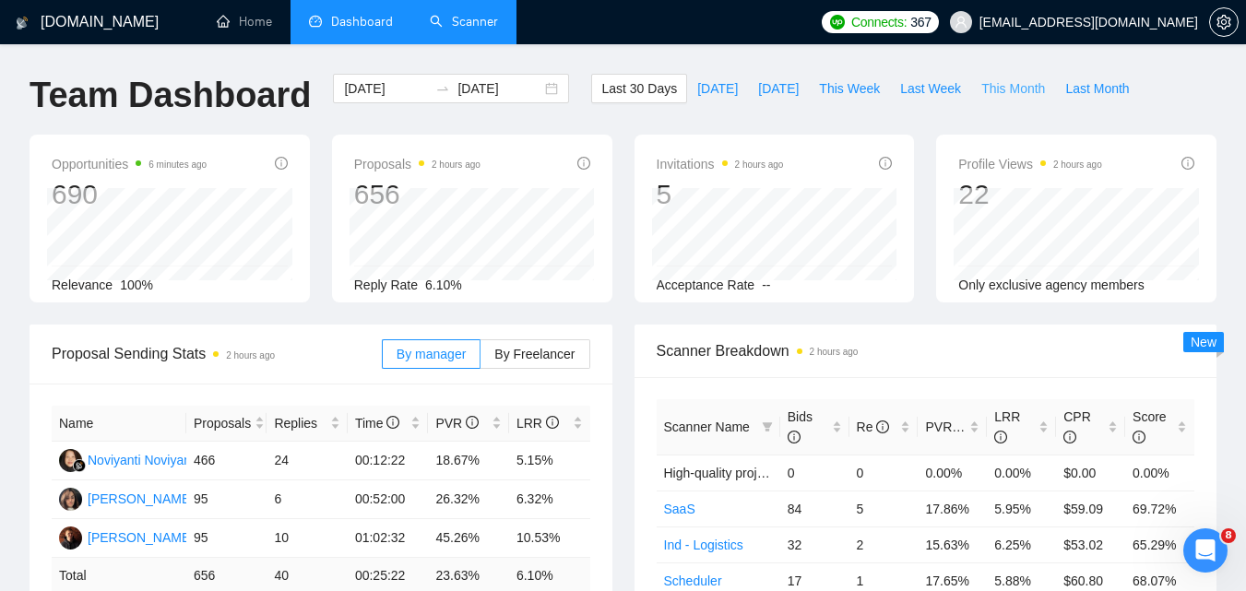
click at [1019, 92] on span "This Month" at bounding box center [1013, 88] width 64 height 20
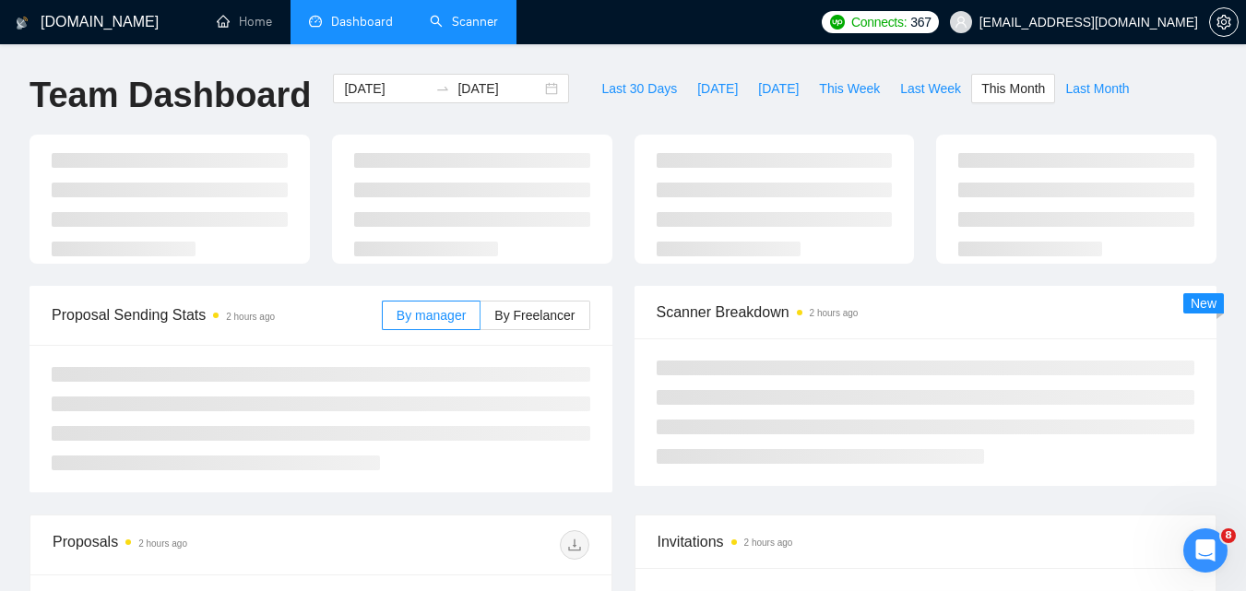
type input "[DATE]"
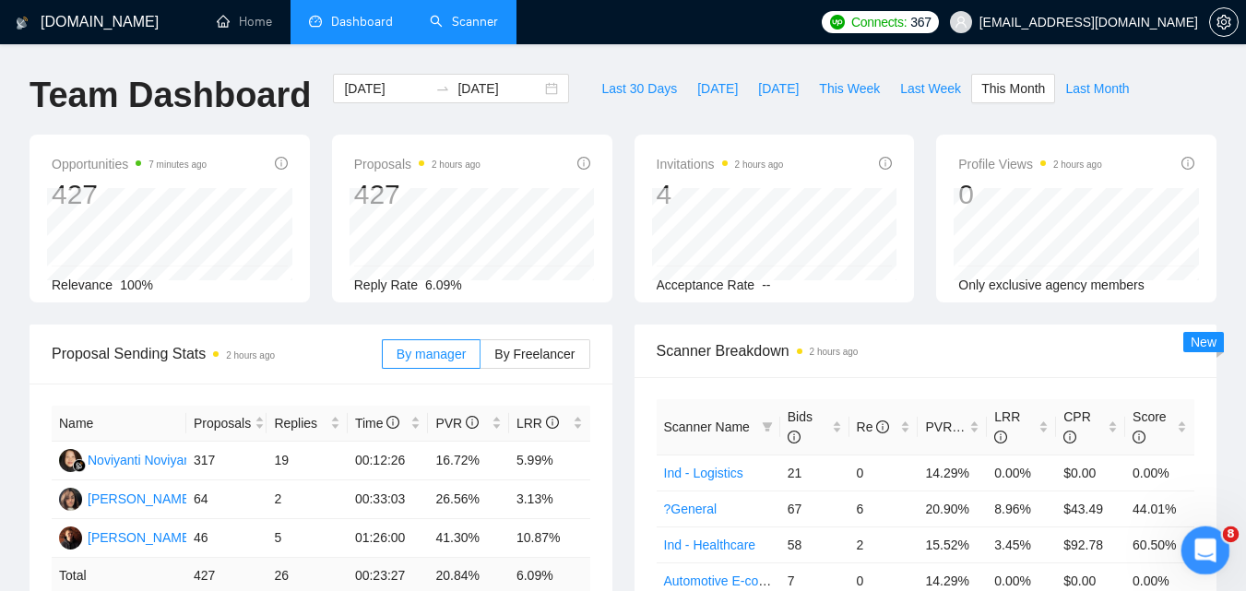
click at [1184, 543] on div "Open Intercom Messenger" at bounding box center [1202, 547] width 61 height 61
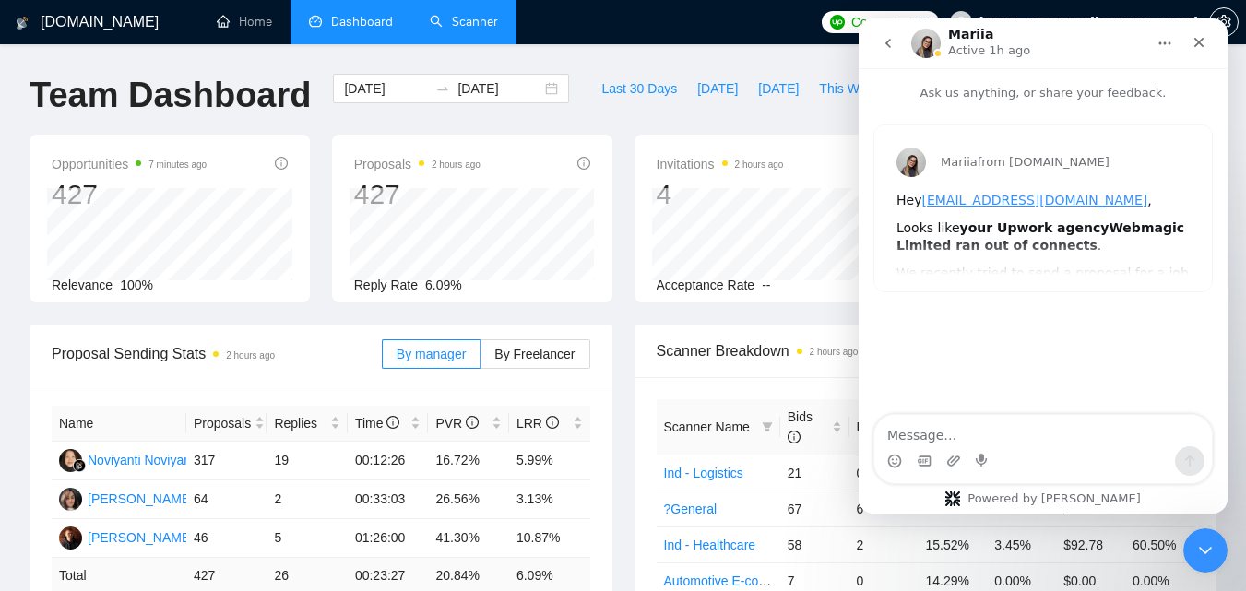
click at [895, 32] on button "go back" at bounding box center [888, 43] width 35 height 35
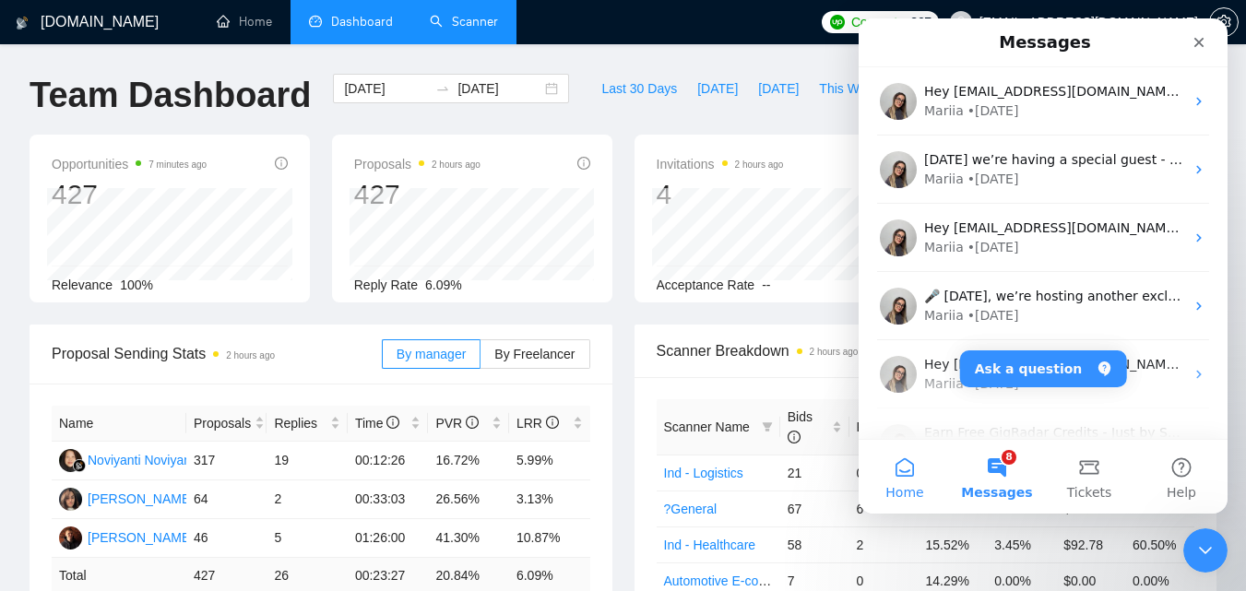
click at [890, 462] on button "Home" at bounding box center [905, 477] width 92 height 74
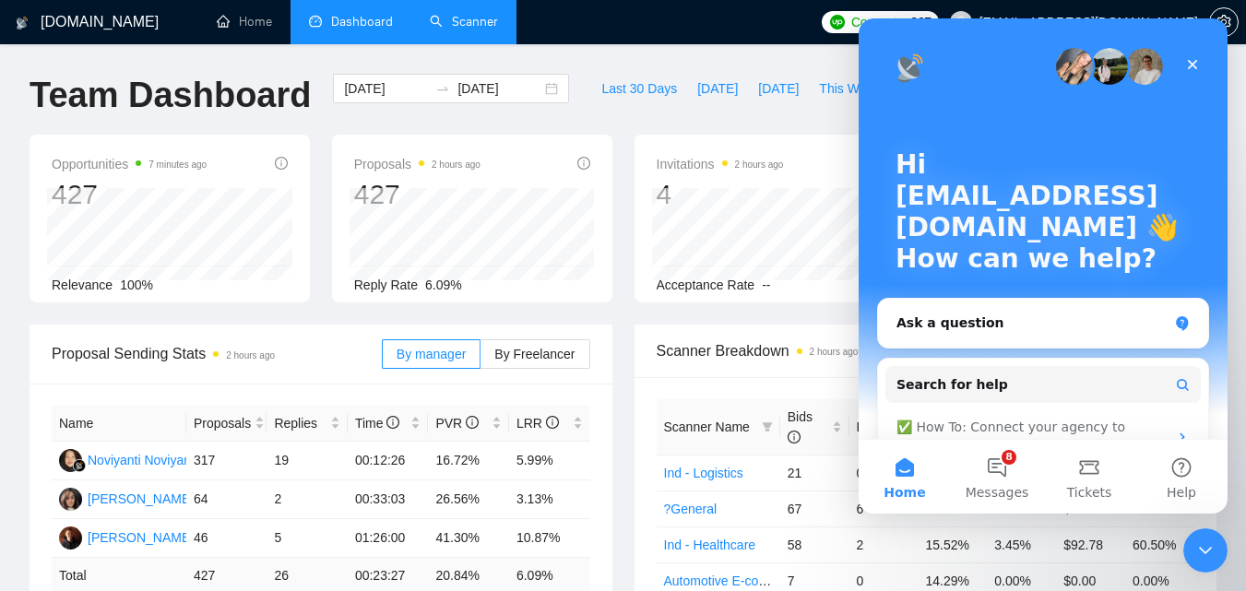
scroll to position [92, 0]
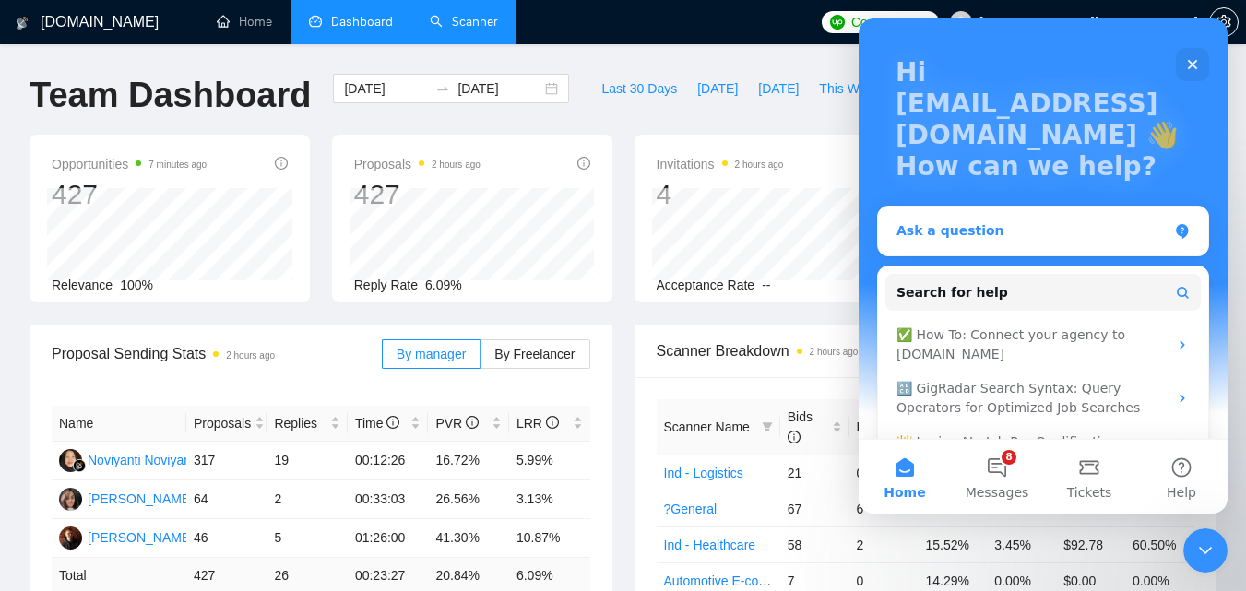
click at [1072, 243] on div "Ask a question" at bounding box center [1043, 231] width 330 height 49
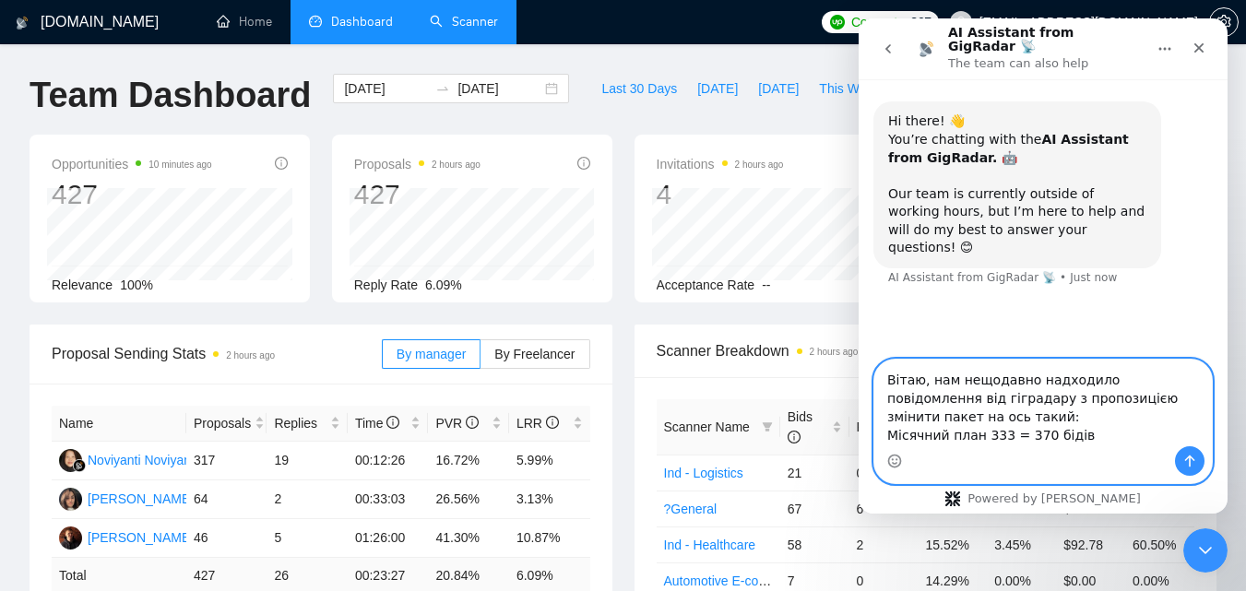
scroll to position [0, 0]
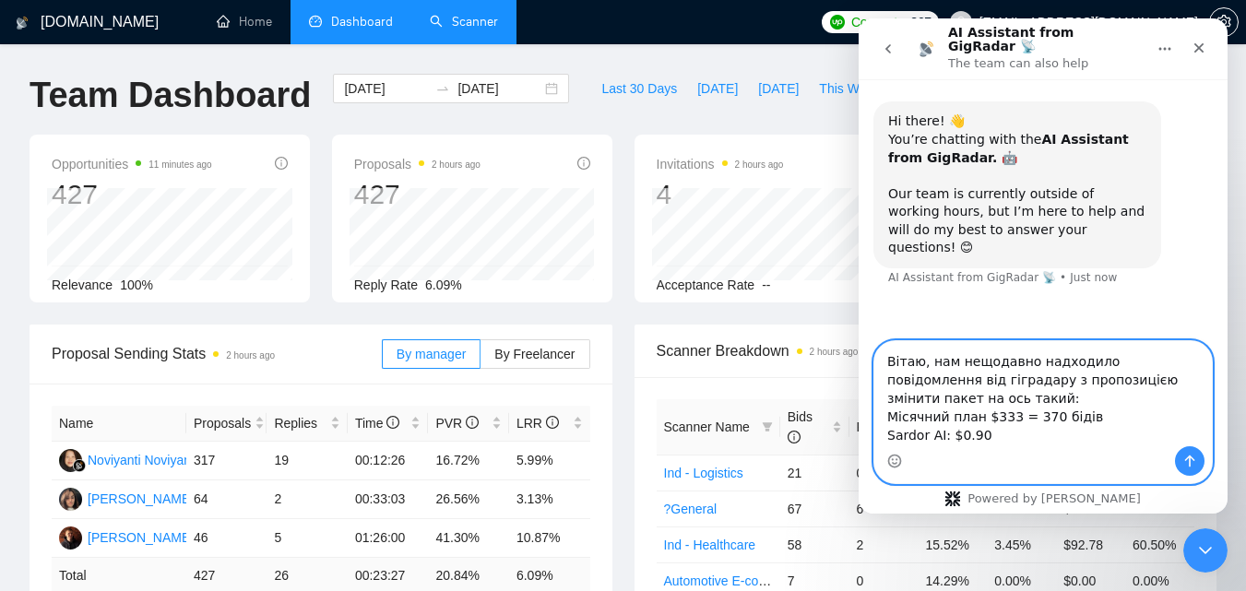
click at [1050, 425] on textarea "Вітаю, нам нещодавно надходило повідомлення від гіградару з пропозицією змінити…" at bounding box center [1043, 393] width 338 height 105
click at [1053, 434] on textarea "Вітаю, нам нещодавно надходило повідомлення від гіградару з пропозицією змінити…" at bounding box center [1043, 393] width 338 height 105
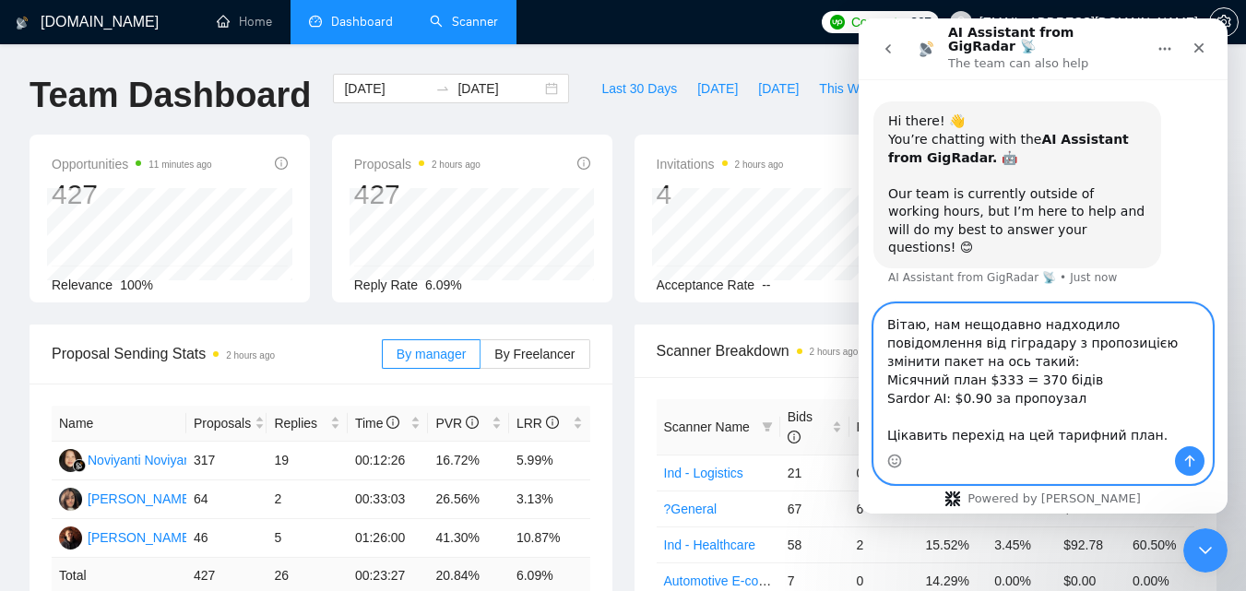
scroll to position [18, 0]
type textarea "Вітаю, нам нещодавно надходило повідомлення від гіградару з пропозицією змінити…"
click at [1181, 459] on button "Send a message…" at bounding box center [1190, 461] width 30 height 30
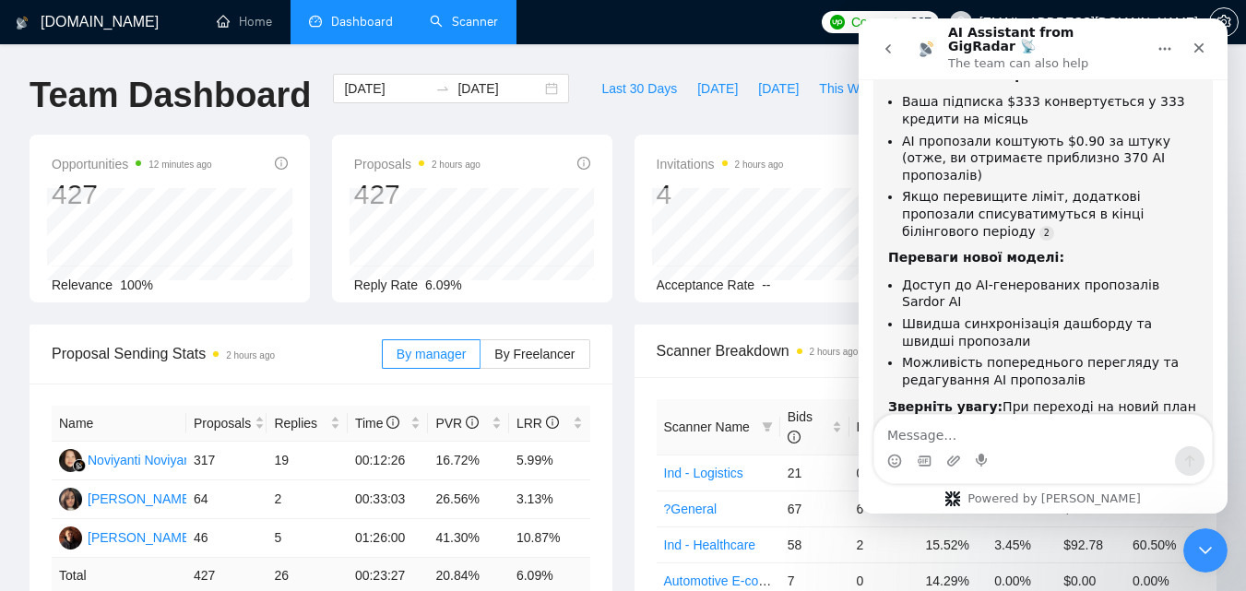
scroll to position [576, 0]
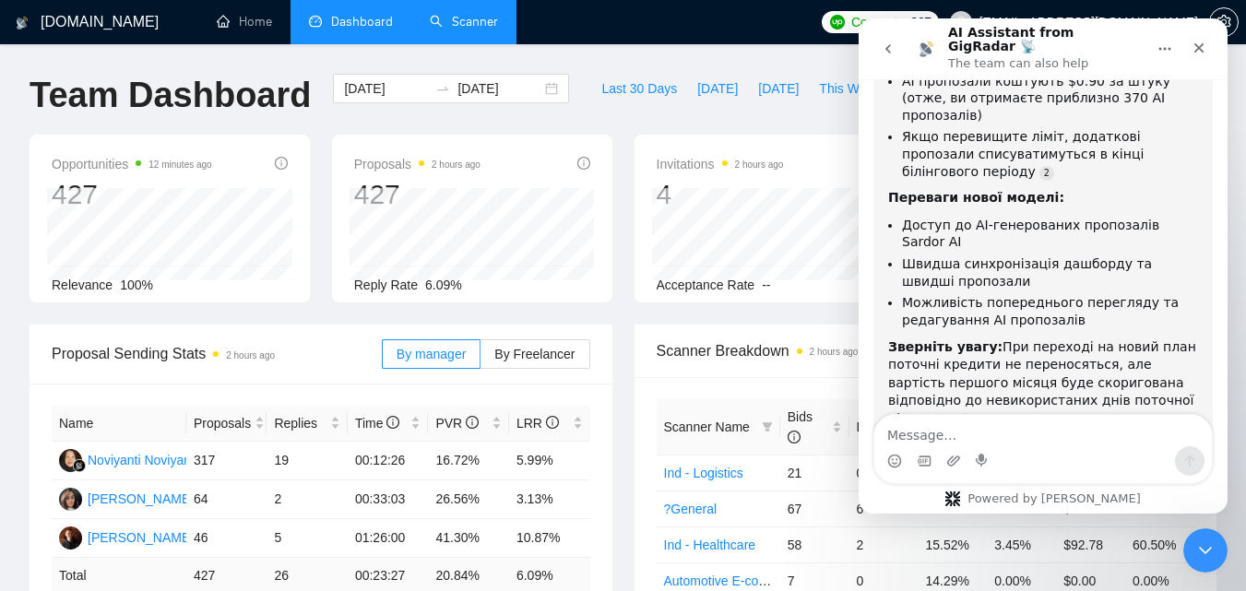
click at [1026, 434] on textarea "Message…" at bounding box center [1043, 430] width 338 height 31
type textarea "ні"
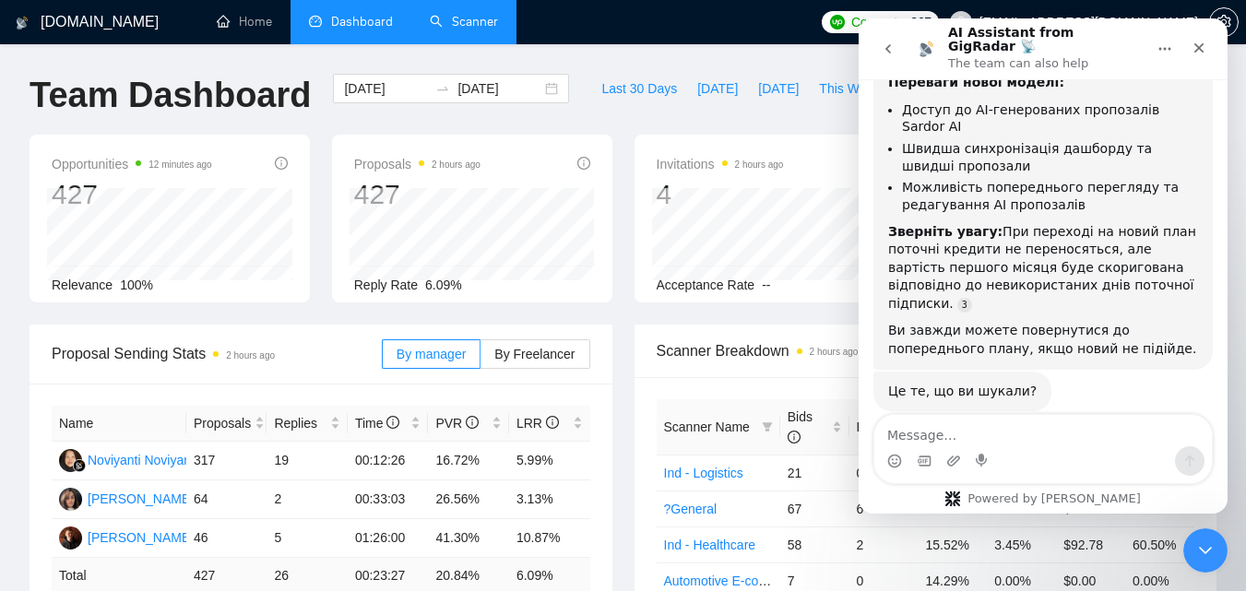
scroll to position [722, 0]
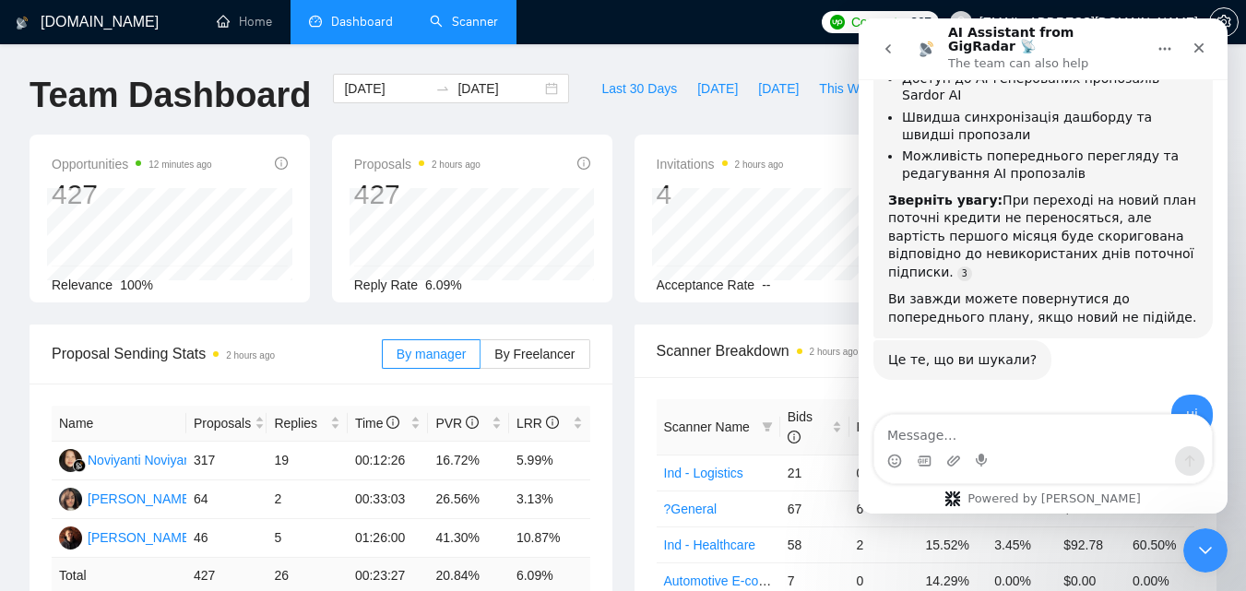
click at [943, 433] on textarea "Message…" at bounding box center [1043, 430] width 338 height 31
type textarea "відкрити чат з саппортом"
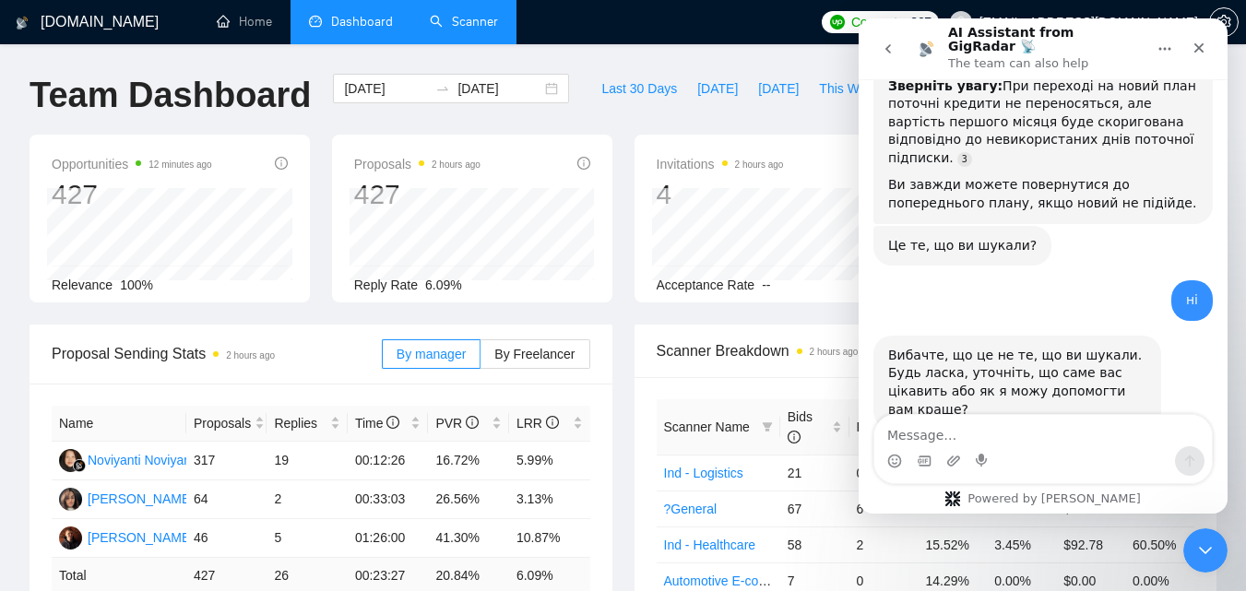
scroll to position [886, 0]
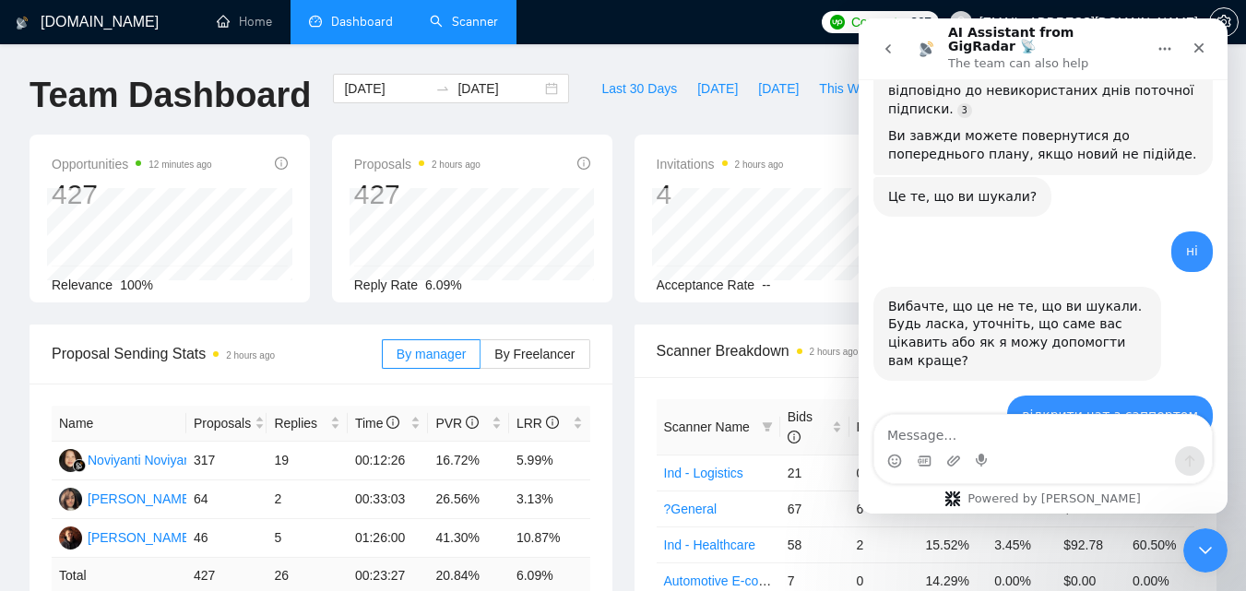
click at [904, 38] on button "go back" at bounding box center [888, 48] width 35 height 35
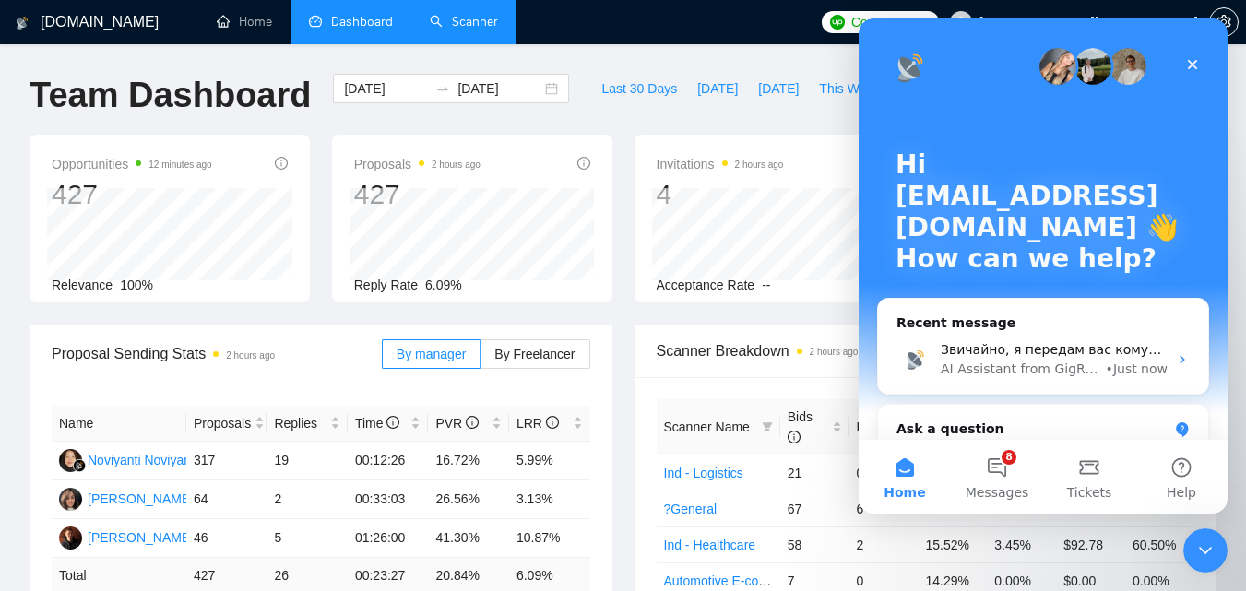
scroll to position [265, 0]
click at [987, 475] on button "8 Messages" at bounding box center [997, 477] width 92 height 74
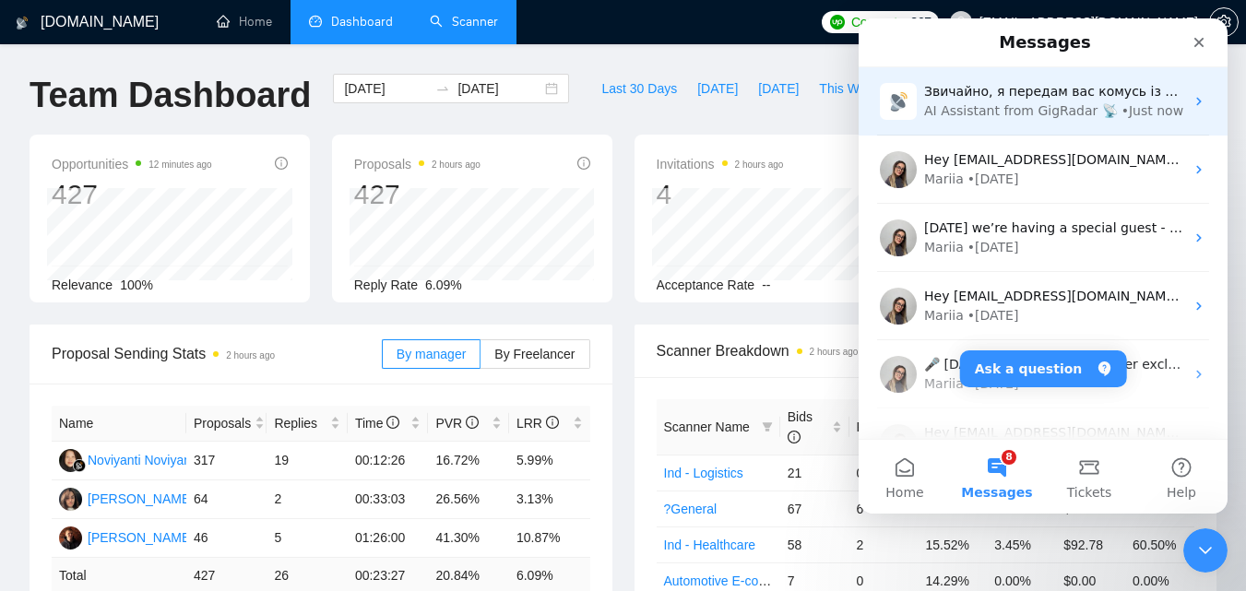
click at [1016, 103] on div "AI Assistant from GigRadar 📡" at bounding box center [1021, 110] width 194 height 19
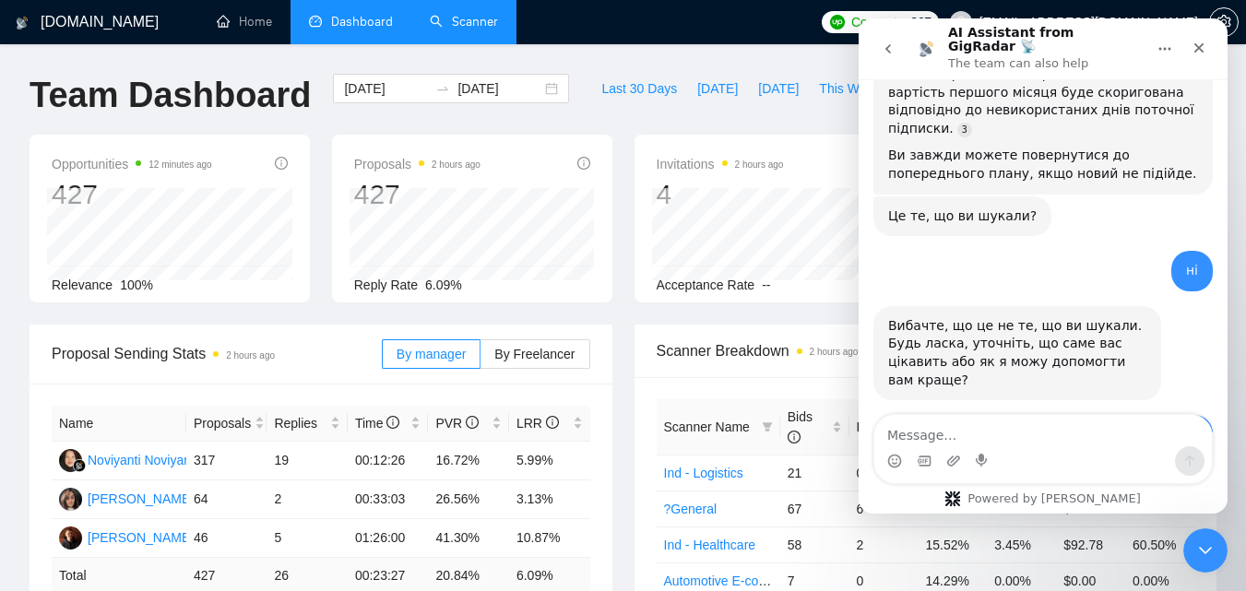
scroll to position [886, 0]
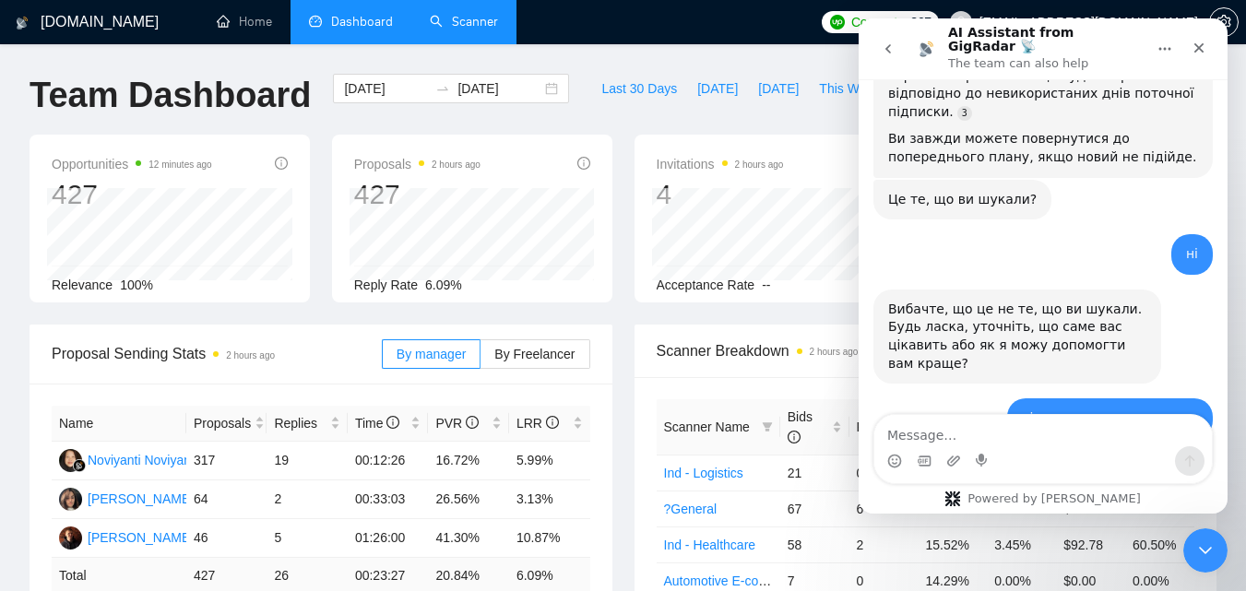
click at [896, 24] on nav "AI Assistant from GigRadar 📡 The team can also help" at bounding box center [1043, 48] width 369 height 61
click at [893, 42] on icon "go back" at bounding box center [888, 49] width 15 height 15
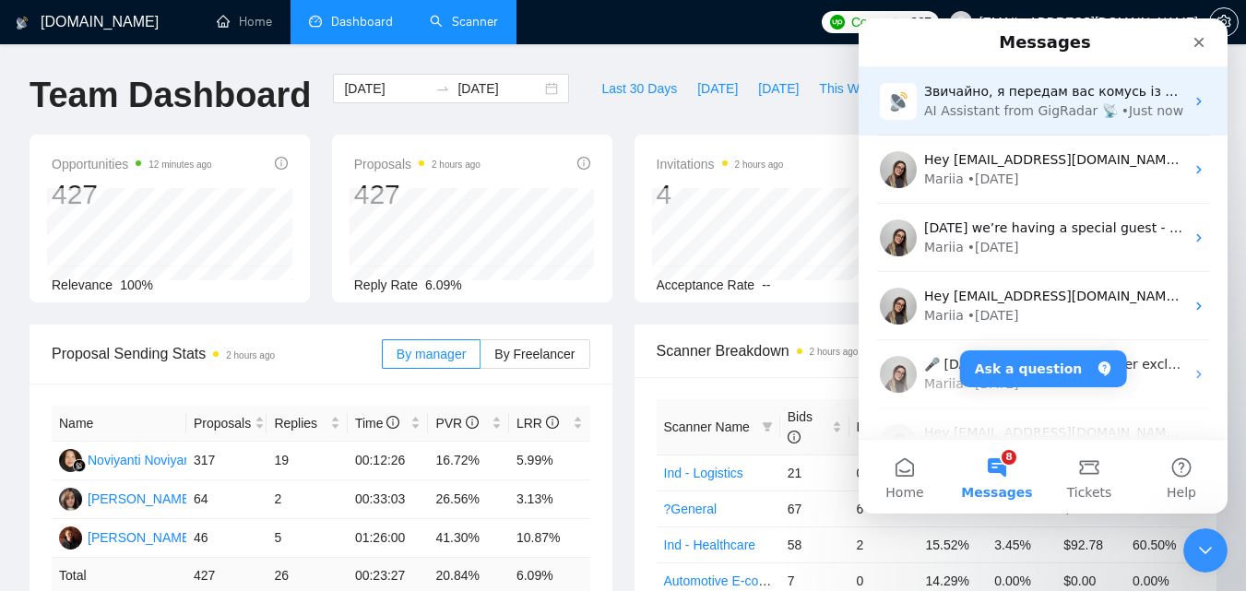
scroll to position [0, 0]
click at [1009, 127] on div "Звичайно, я передам вас комусь із нашої команди. Поки чекаєте, будь ласка, поді…" at bounding box center [1043, 101] width 369 height 68
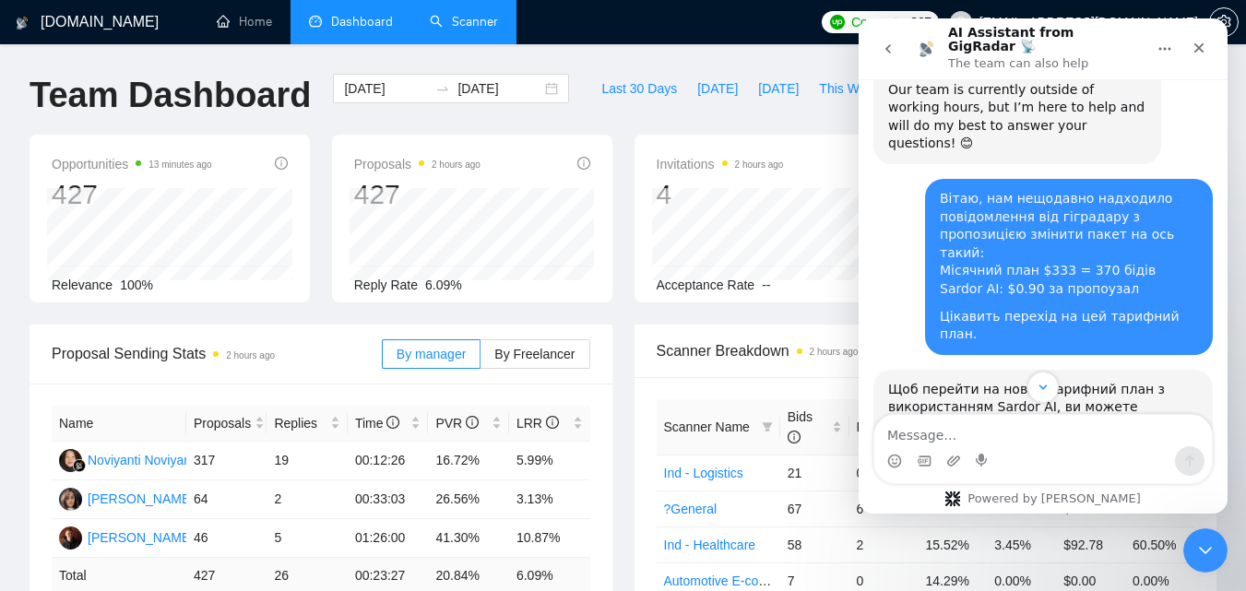
scroll to position [92, 0]
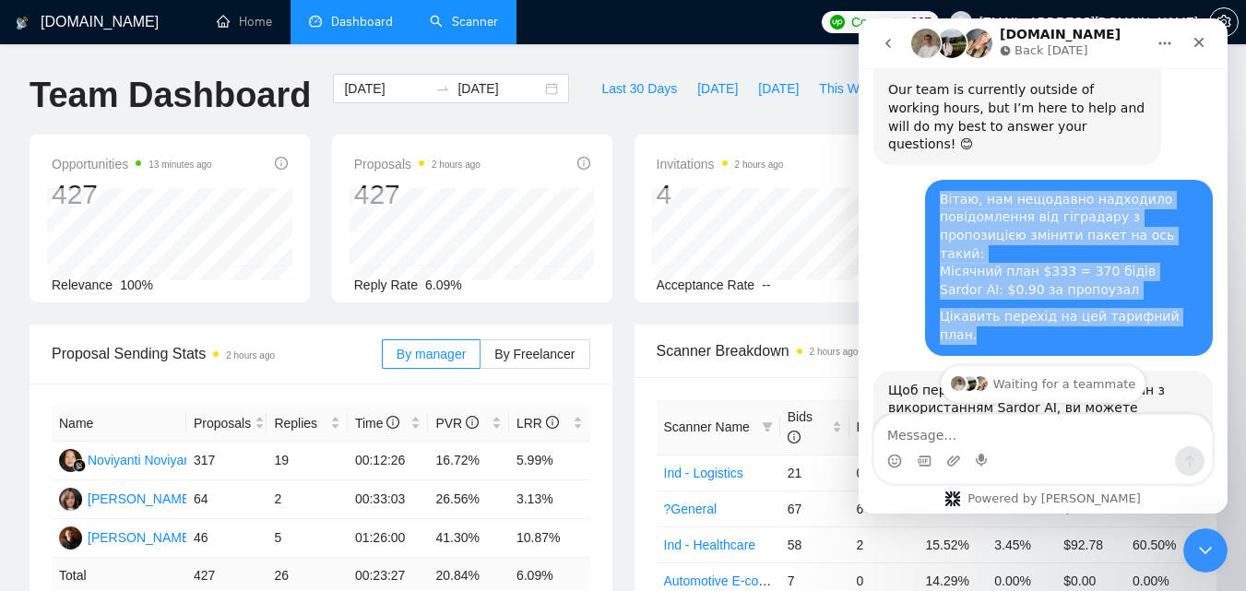
drag, startPoint x: 1184, startPoint y: 286, endPoint x: 924, endPoint y: 190, distance: 277.3
click at [925, 190] on div "Вітаю, нам нещодавно надходило повідомлення від гіградару з пропозицією змінити…" at bounding box center [1069, 268] width 288 height 176
copy div "Вітаю, нам нещодавно надходило повідомлення від гіградару з пропозицією змінити…"
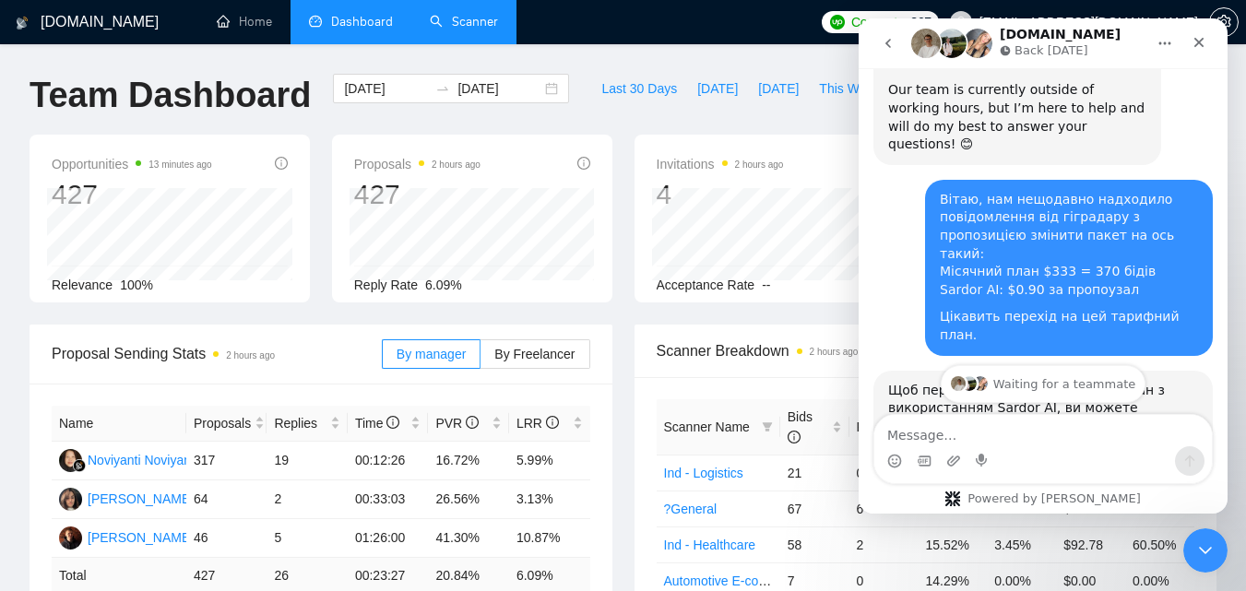
click at [892, 184] on div "Вітаю, нам нещодавно надходило повідомлення від гіградару з пропозицією змінити…" at bounding box center [1043, 275] width 339 height 191
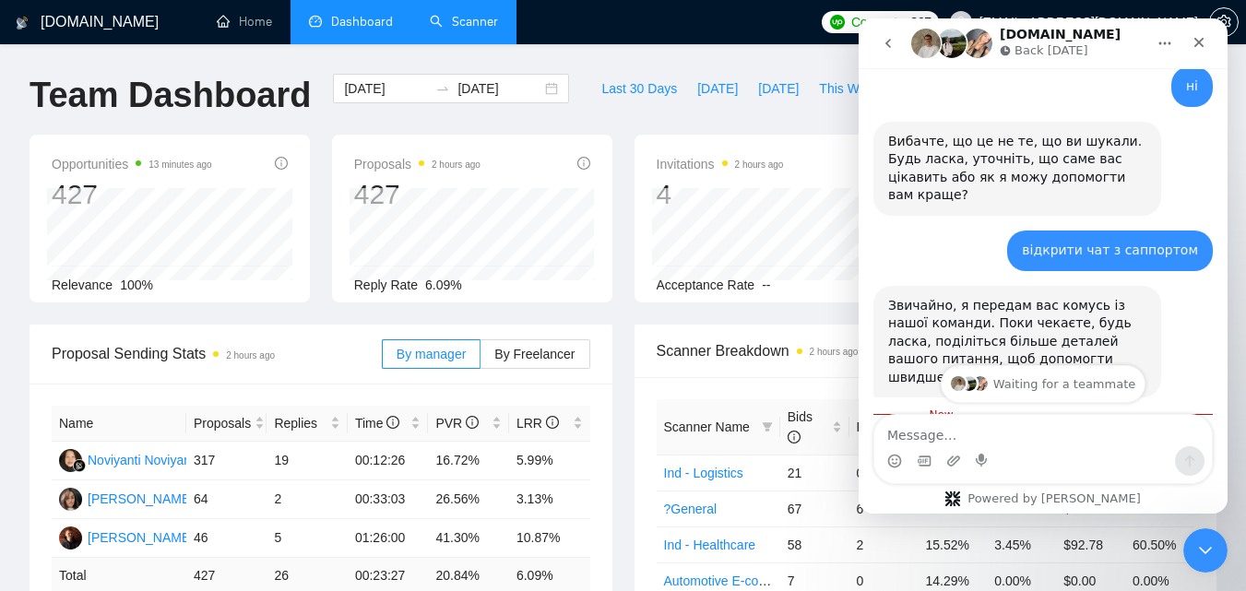
scroll to position [1046, 0]
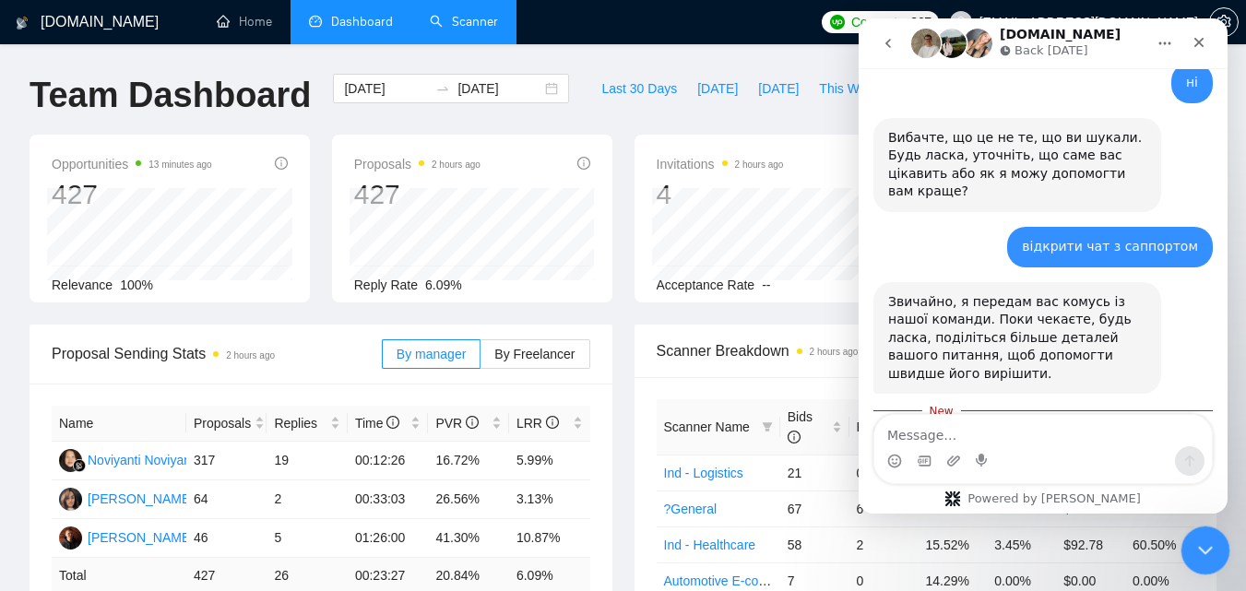
click at [1201, 548] on icon "Close Intercom Messenger" at bounding box center [1203, 548] width 22 height 22
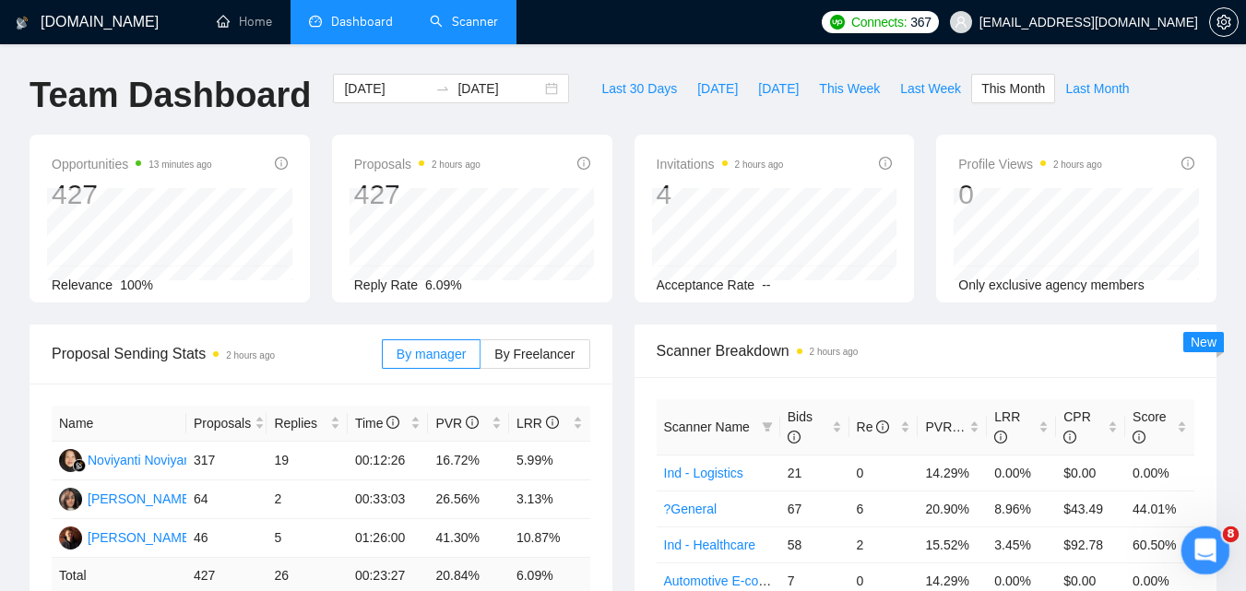
click at [1201, 548] on icon "Open Intercom Messenger" at bounding box center [1203, 548] width 30 height 30
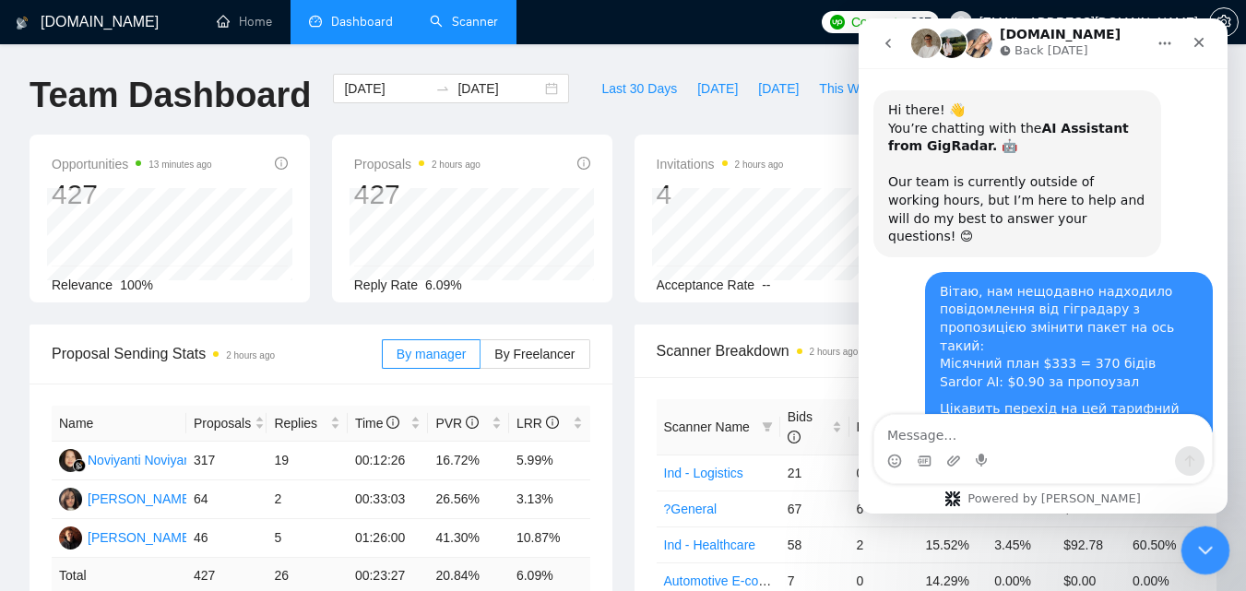
scroll to position [1016, 0]
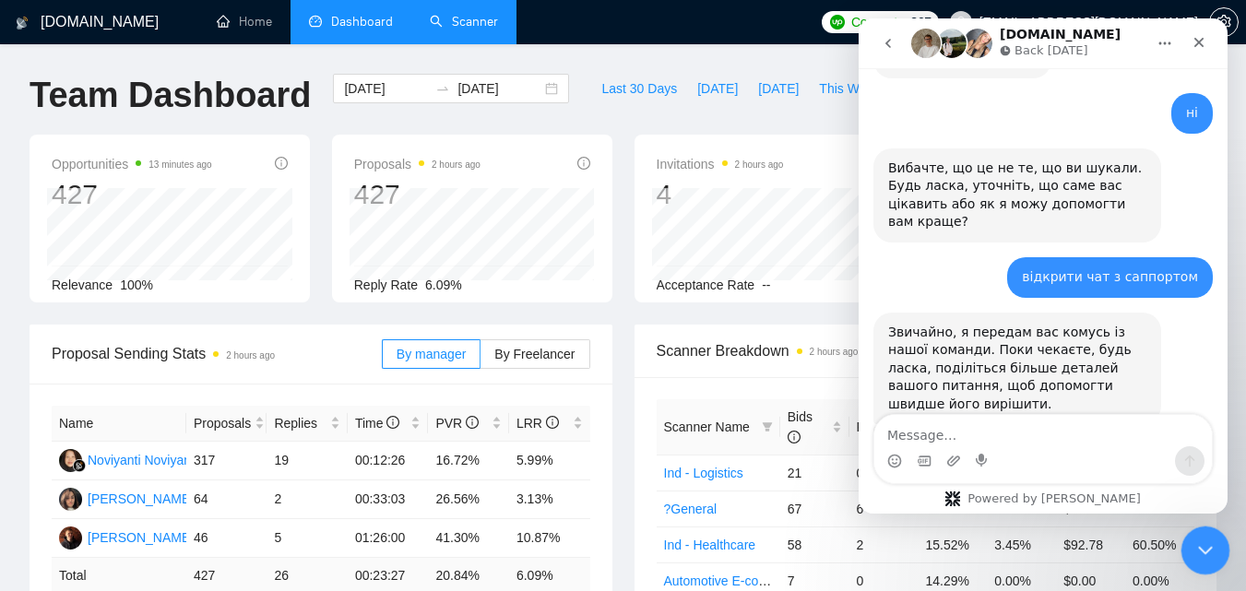
click at [1201, 548] on icon "Close Intercom Messenger" at bounding box center [1203, 548] width 22 height 22
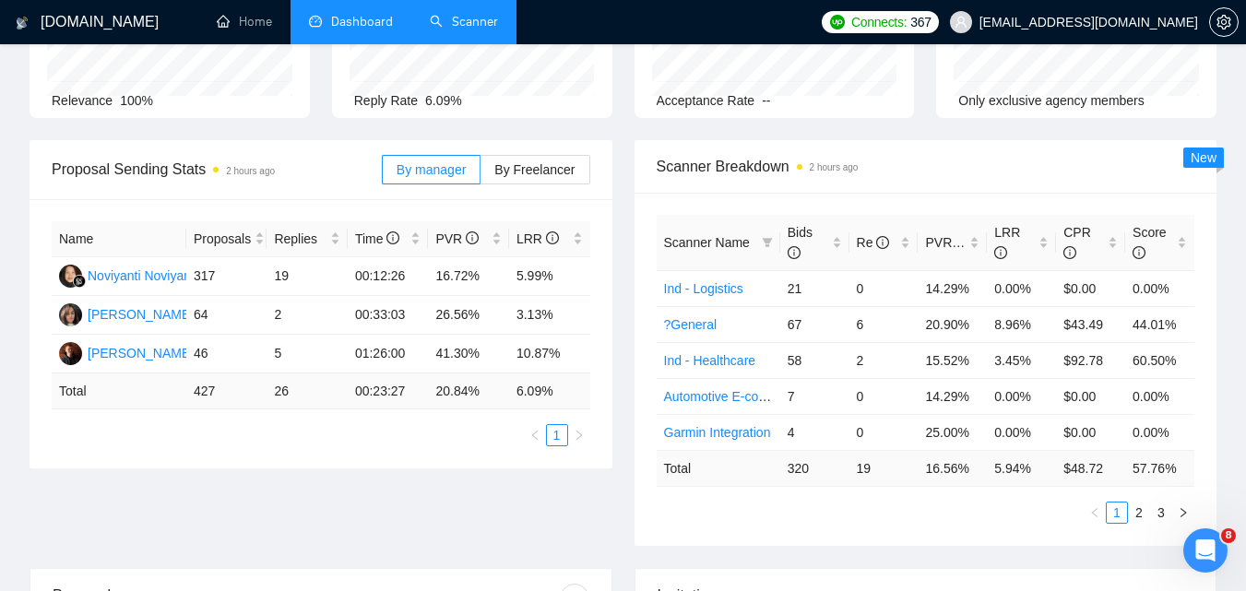
scroll to position [0, 0]
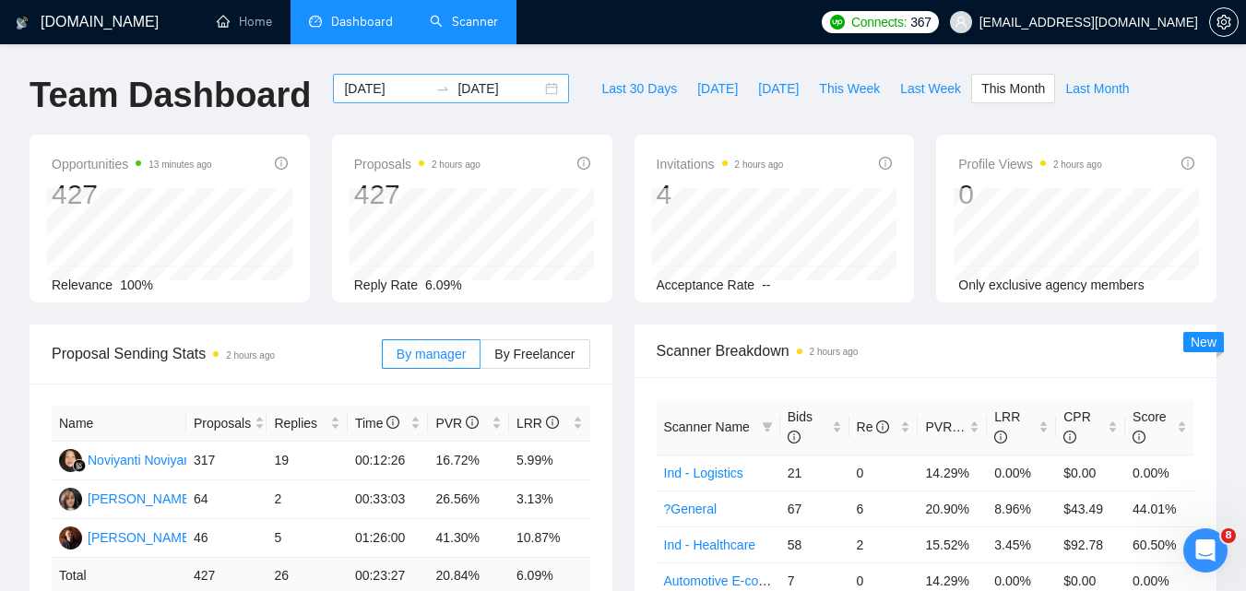
click at [535, 85] on div "[DATE] [DATE]" at bounding box center [451, 89] width 236 height 30
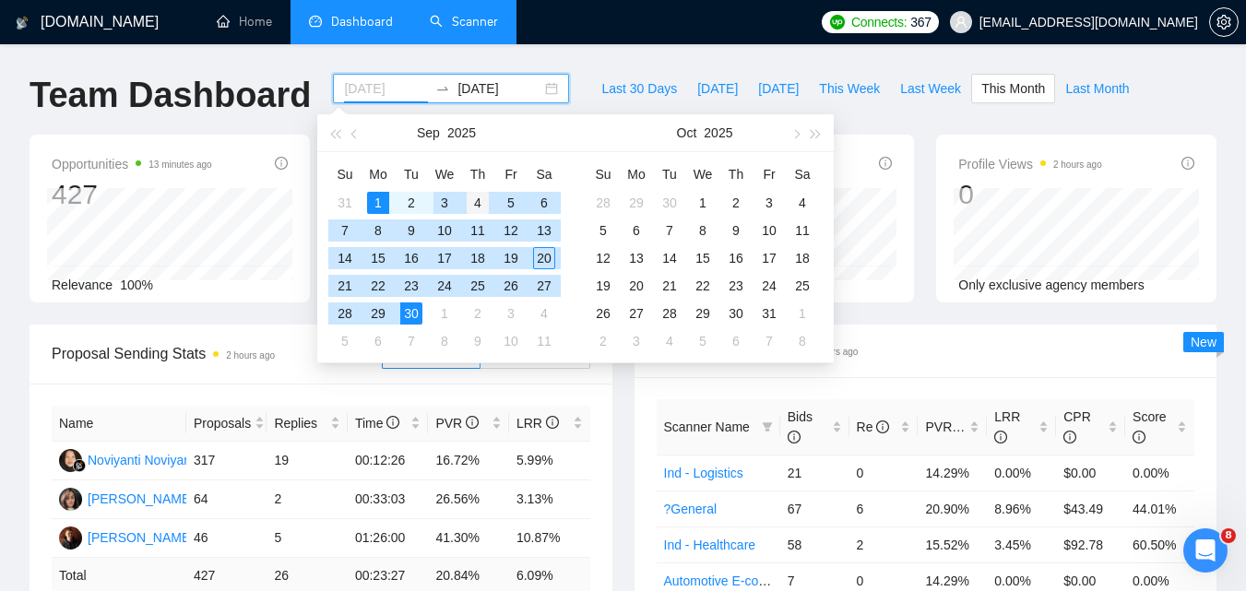
type input "[DATE]"
click at [472, 205] on div "4" at bounding box center [478, 203] width 22 height 22
